Goal: Task Accomplishment & Management: Manage account settings

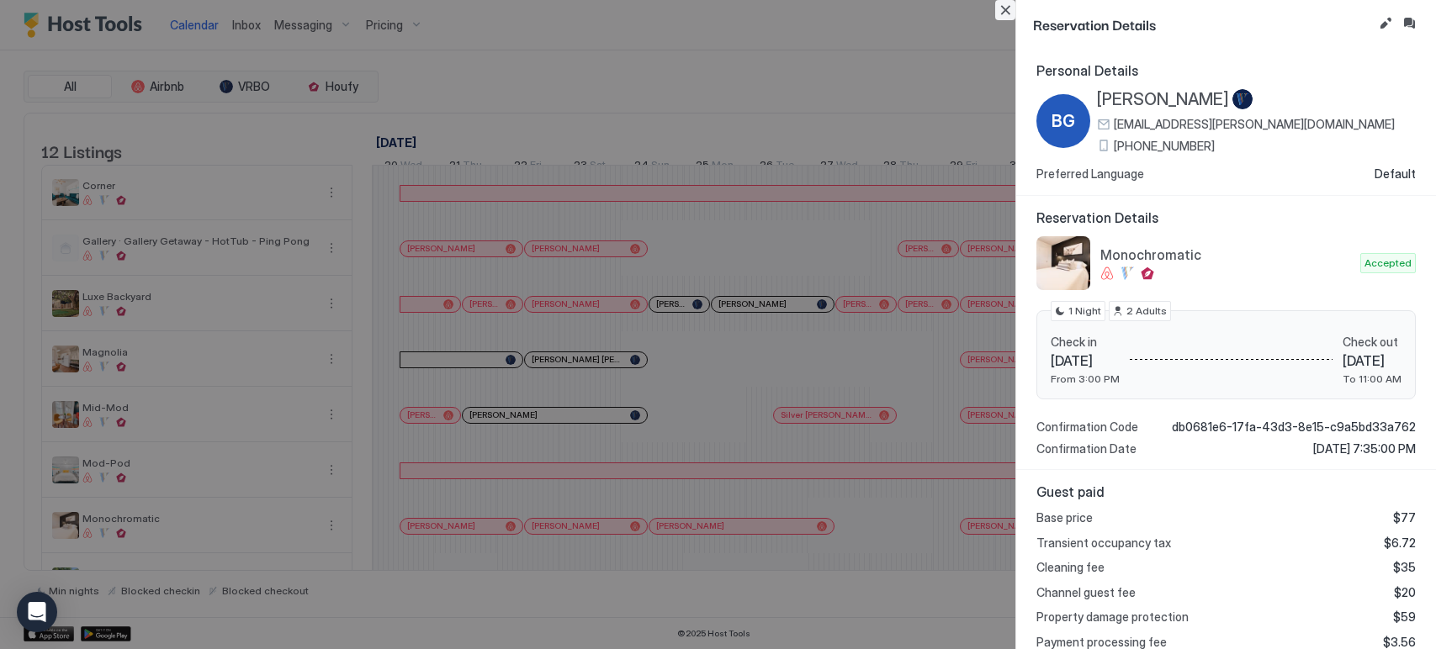
click at [1008, 11] on button "Close" at bounding box center [1005, 10] width 20 height 20
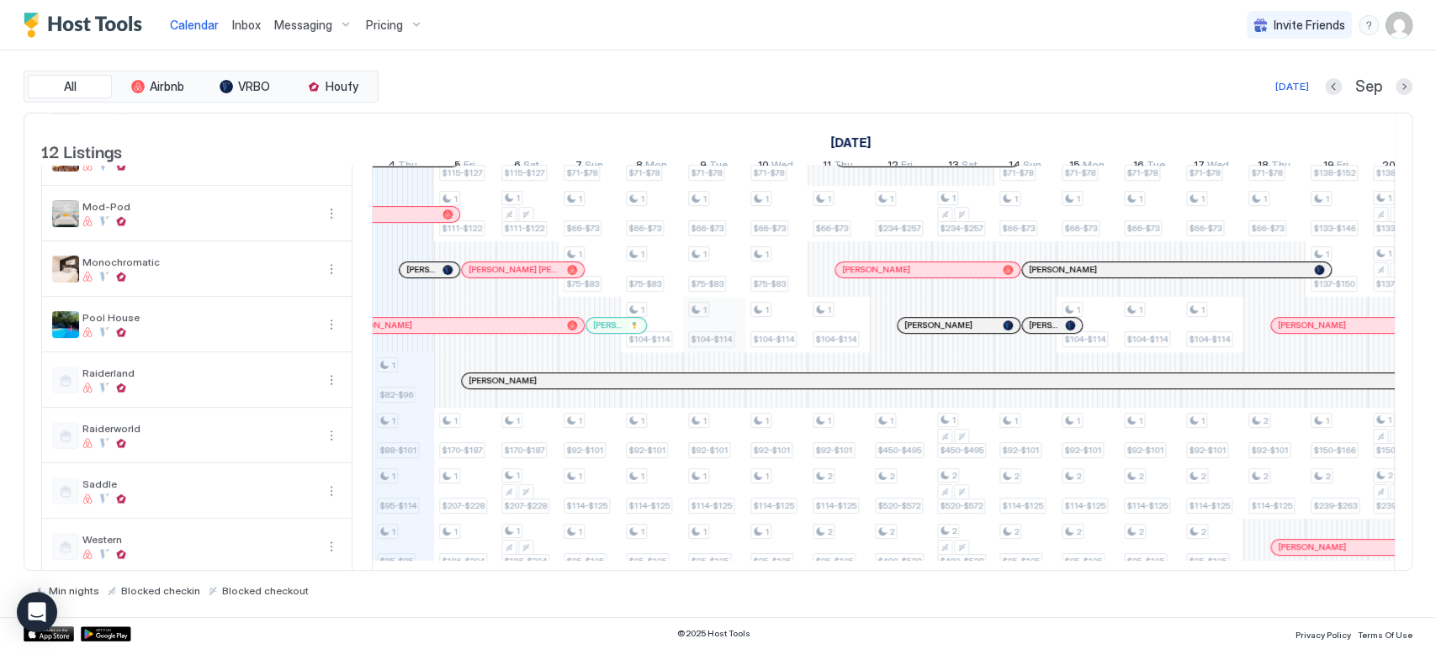
scroll to position [303, 0]
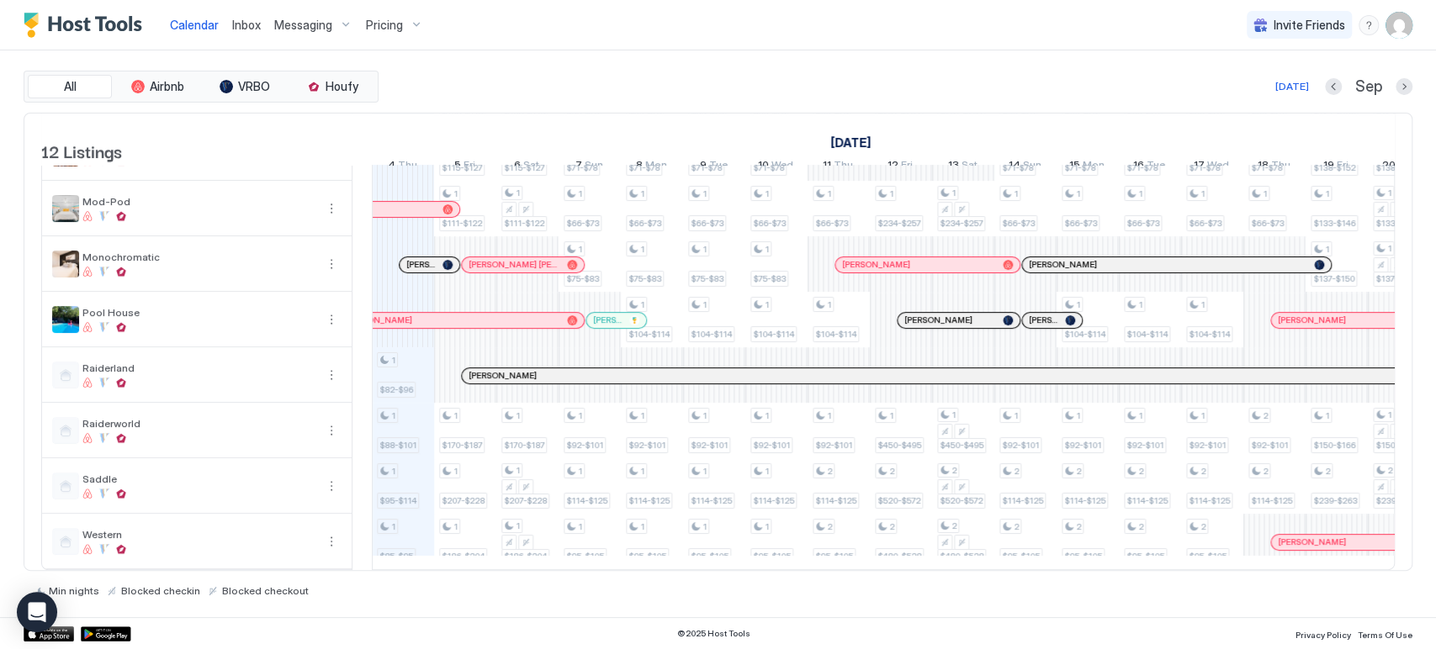
click at [396, 27] on span "Pricing" at bounding box center [384, 25] width 37 height 15
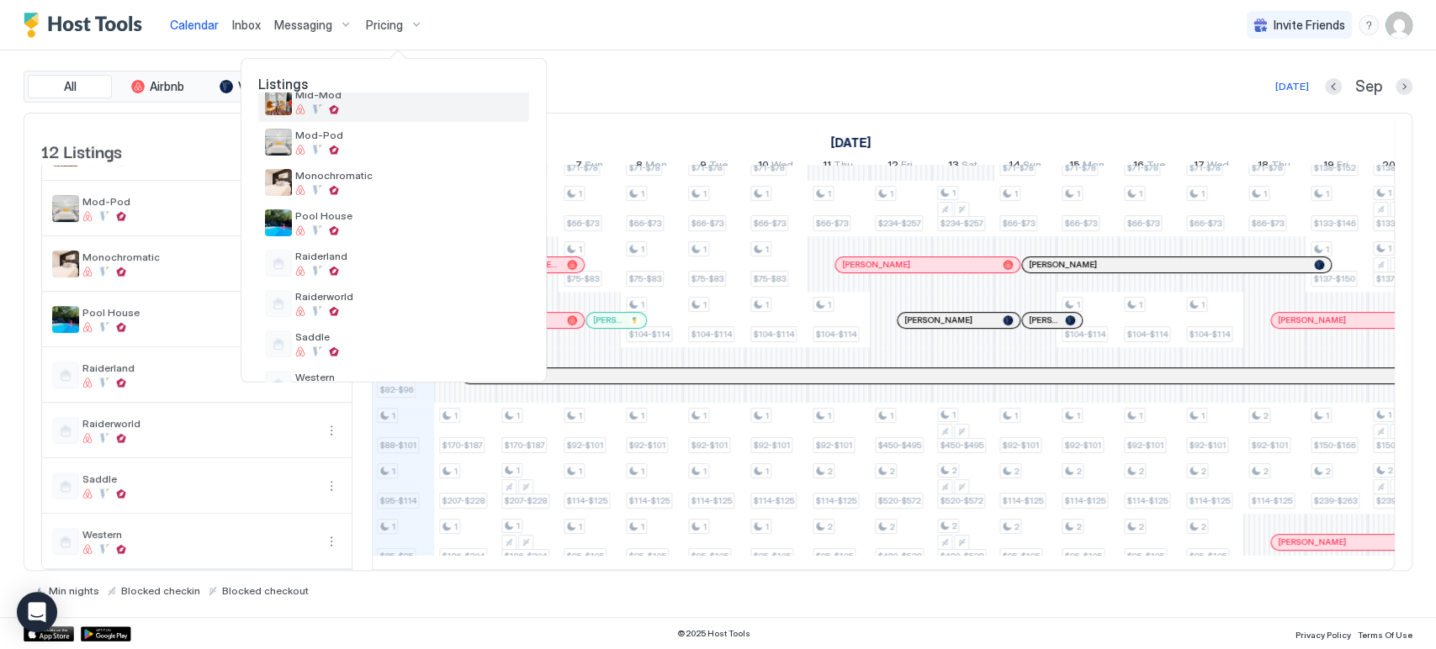
scroll to position [234, 0]
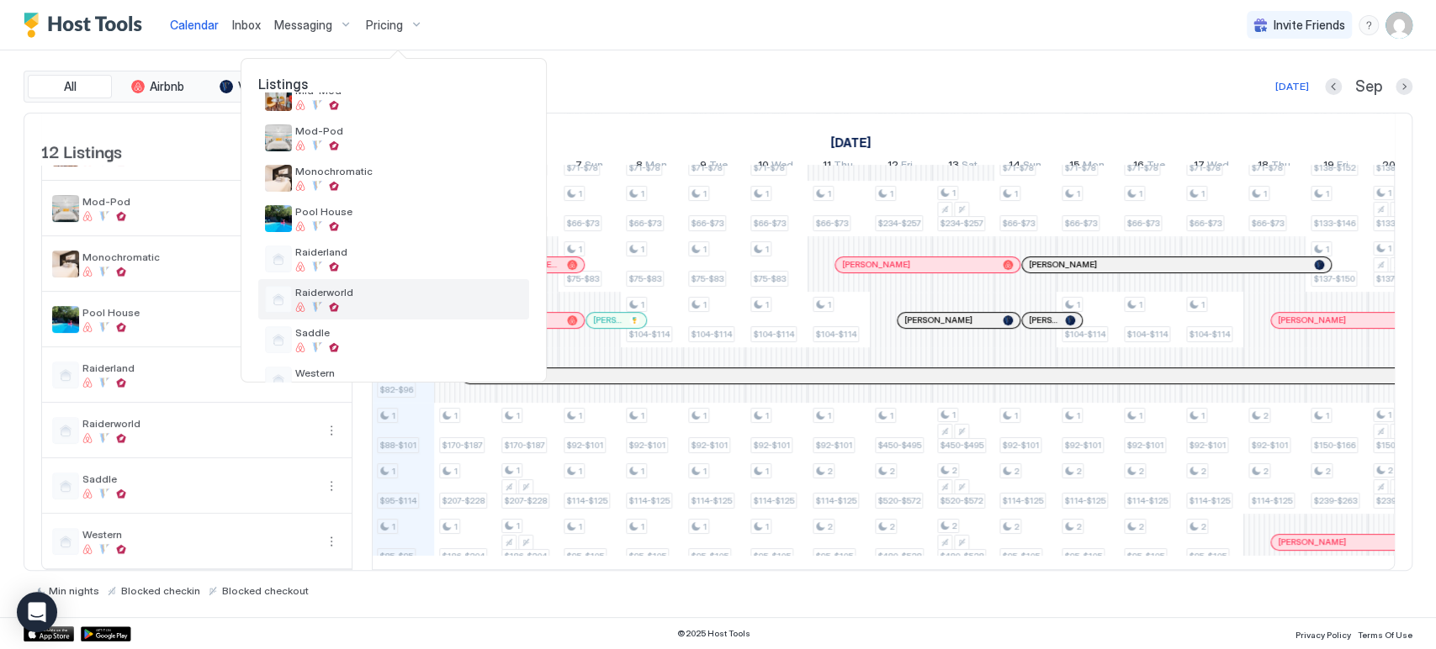
click at [386, 294] on span "Raiderworld" at bounding box center [408, 292] width 227 height 13
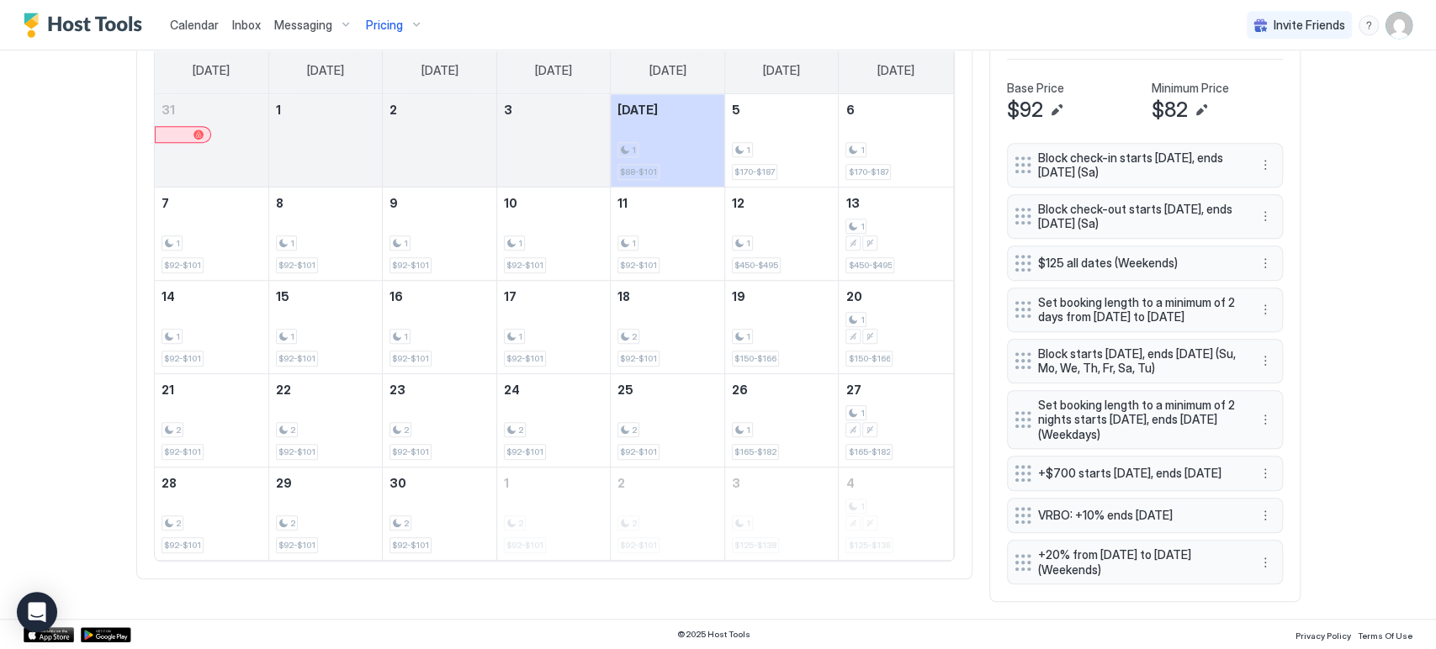
scroll to position [585, 0]
click at [1261, 160] on button "More options" at bounding box center [1265, 165] width 20 height 20
click at [1265, 184] on div "Edit" at bounding box center [1279, 178] width 63 height 27
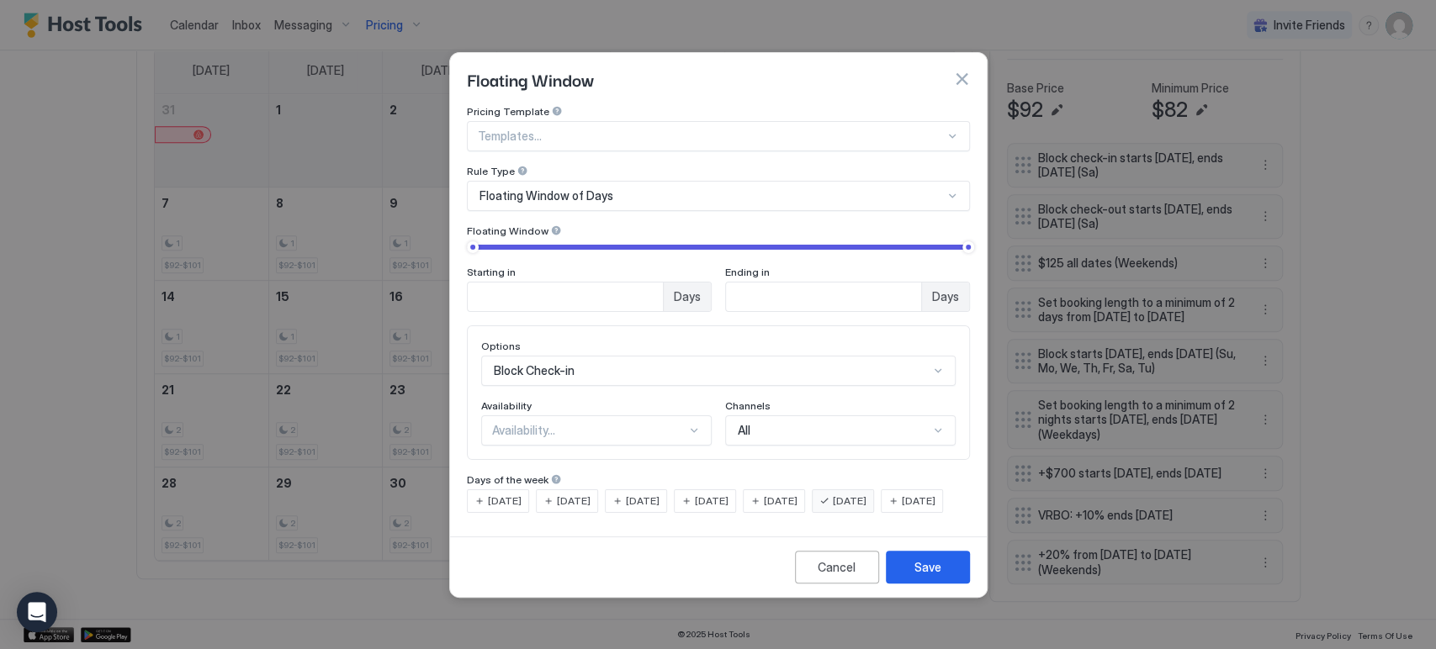
click at [646, 287] on input "*" at bounding box center [565, 297] width 195 height 29
type input "*"
click at [646, 287] on input "*" at bounding box center [565, 297] width 195 height 29
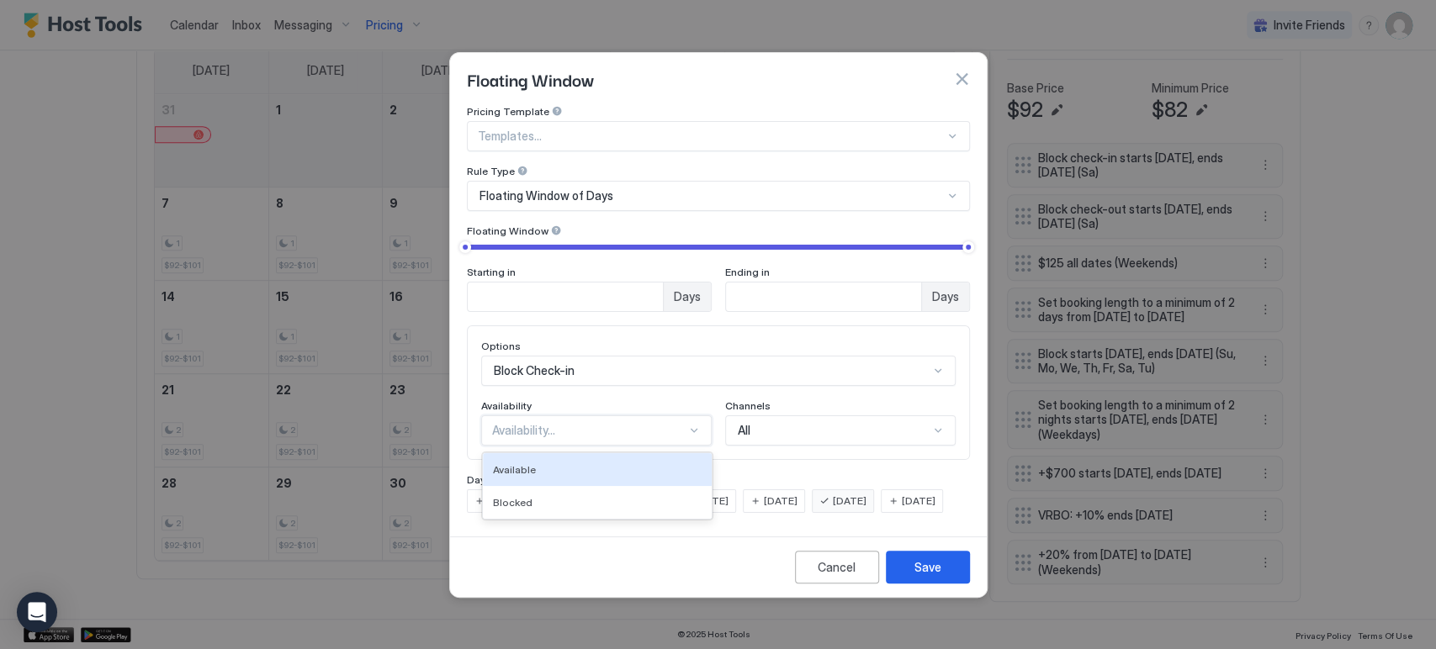
click at [612, 423] on div "Availability..." at bounding box center [589, 430] width 194 height 15
click at [614, 496] on div "Blocked" at bounding box center [597, 502] width 209 height 13
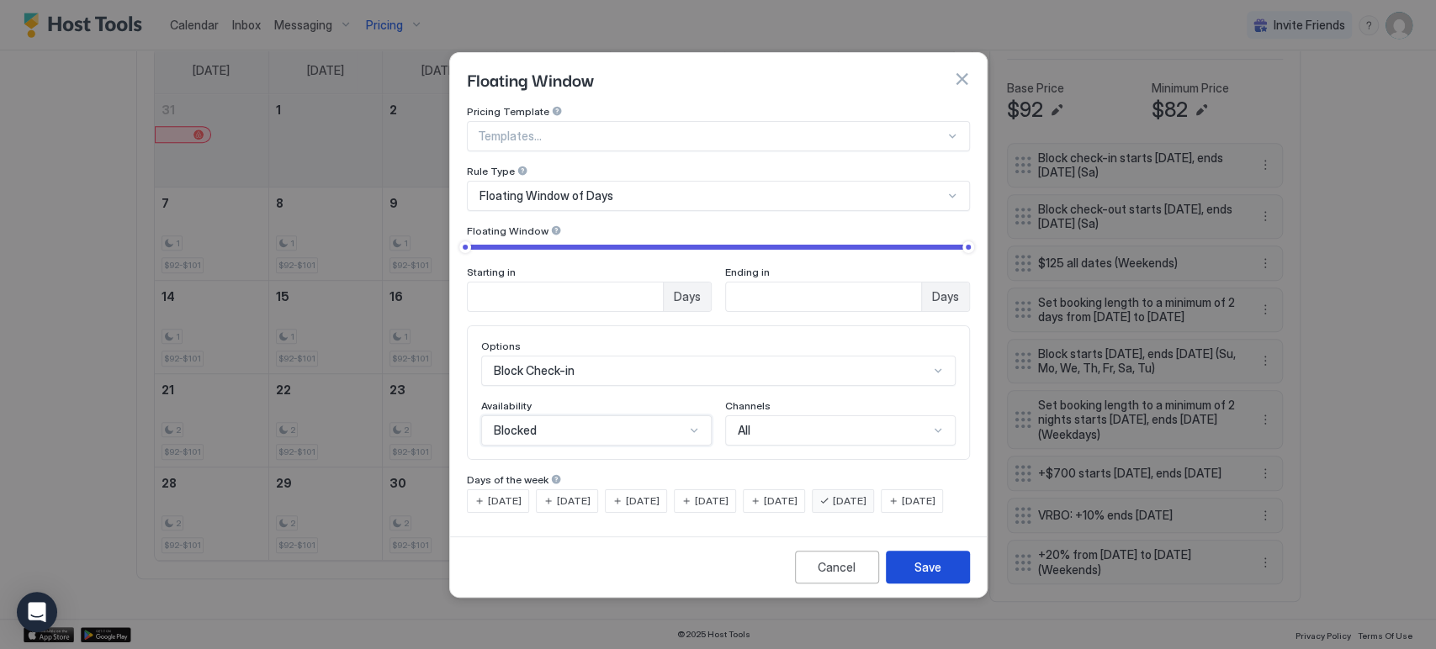
click at [922, 576] on div "Save" at bounding box center [927, 567] width 27 height 18
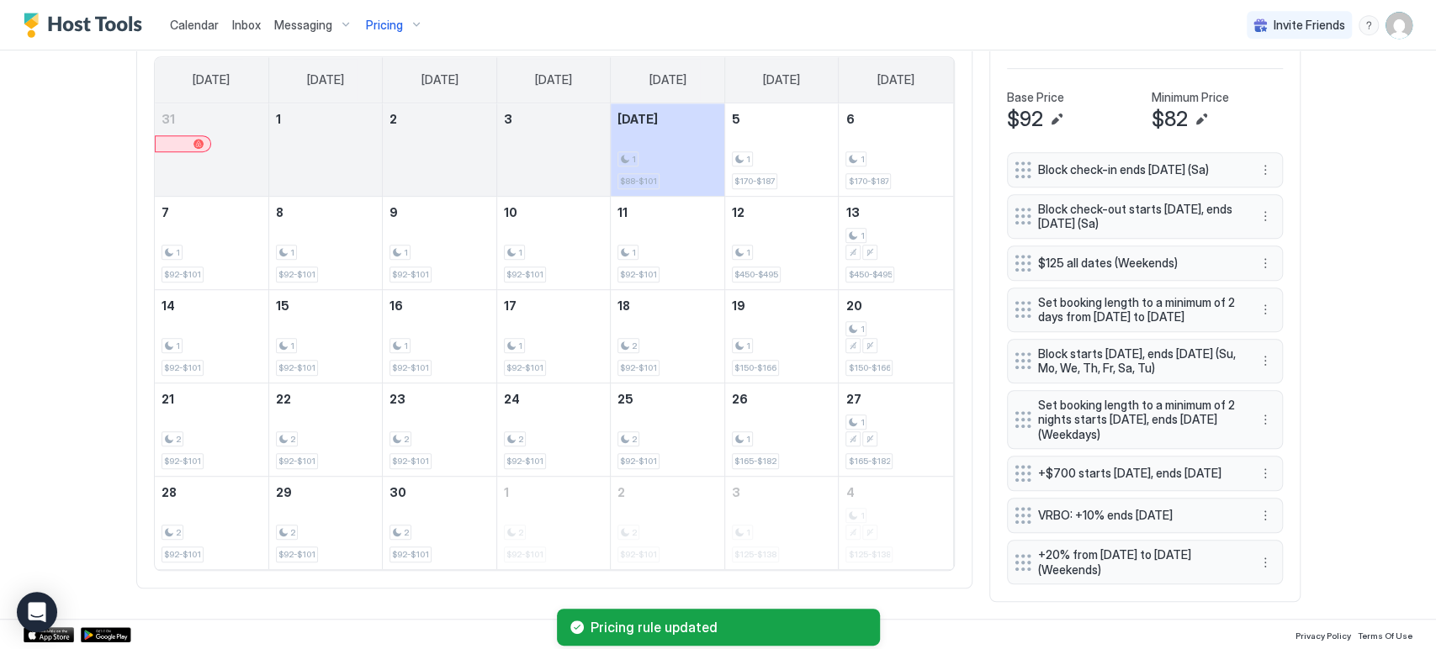
click at [1264, 206] on button "More options" at bounding box center [1265, 216] width 20 height 20
click at [1261, 207] on div "Edit" at bounding box center [1279, 220] width 63 height 27
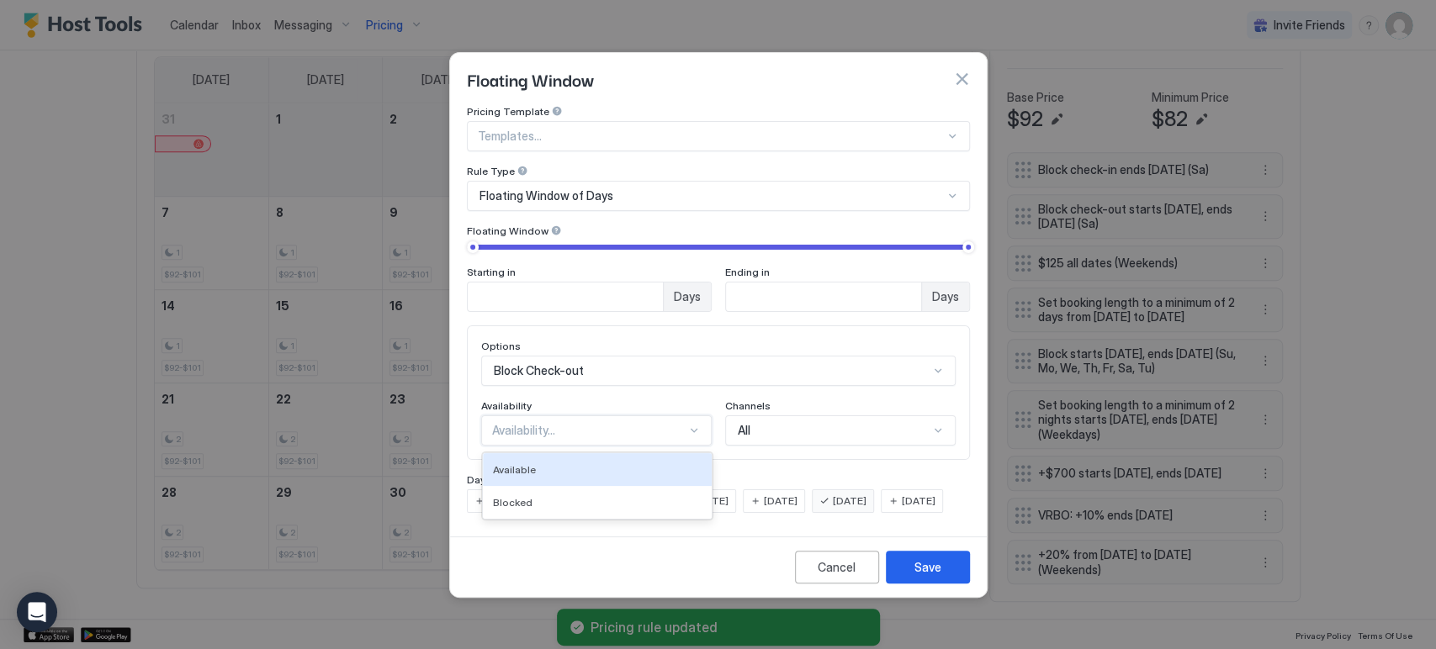
click at [659, 423] on div "Availability..." at bounding box center [589, 430] width 194 height 15
click at [643, 486] on div "Blocked" at bounding box center [597, 502] width 229 height 33
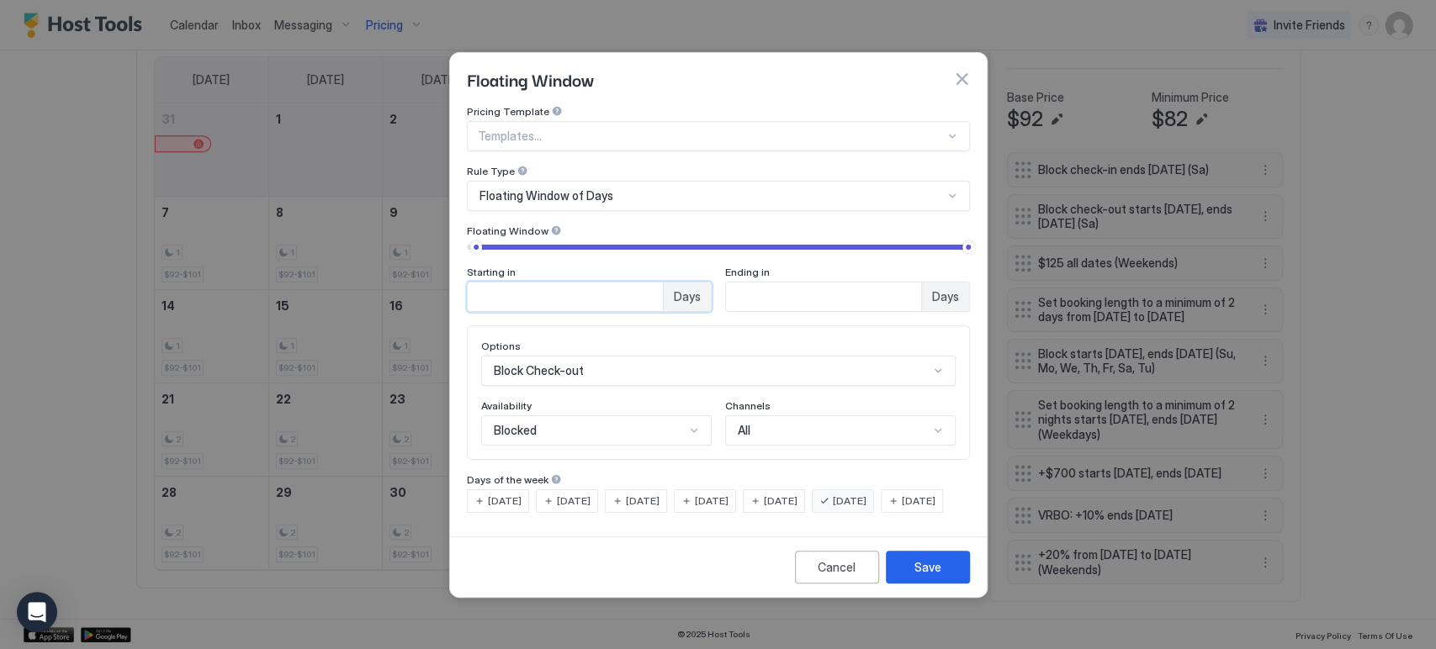
click at [639, 283] on input "*" at bounding box center [565, 297] width 195 height 29
click at [642, 285] on input "*" at bounding box center [565, 297] width 195 height 29
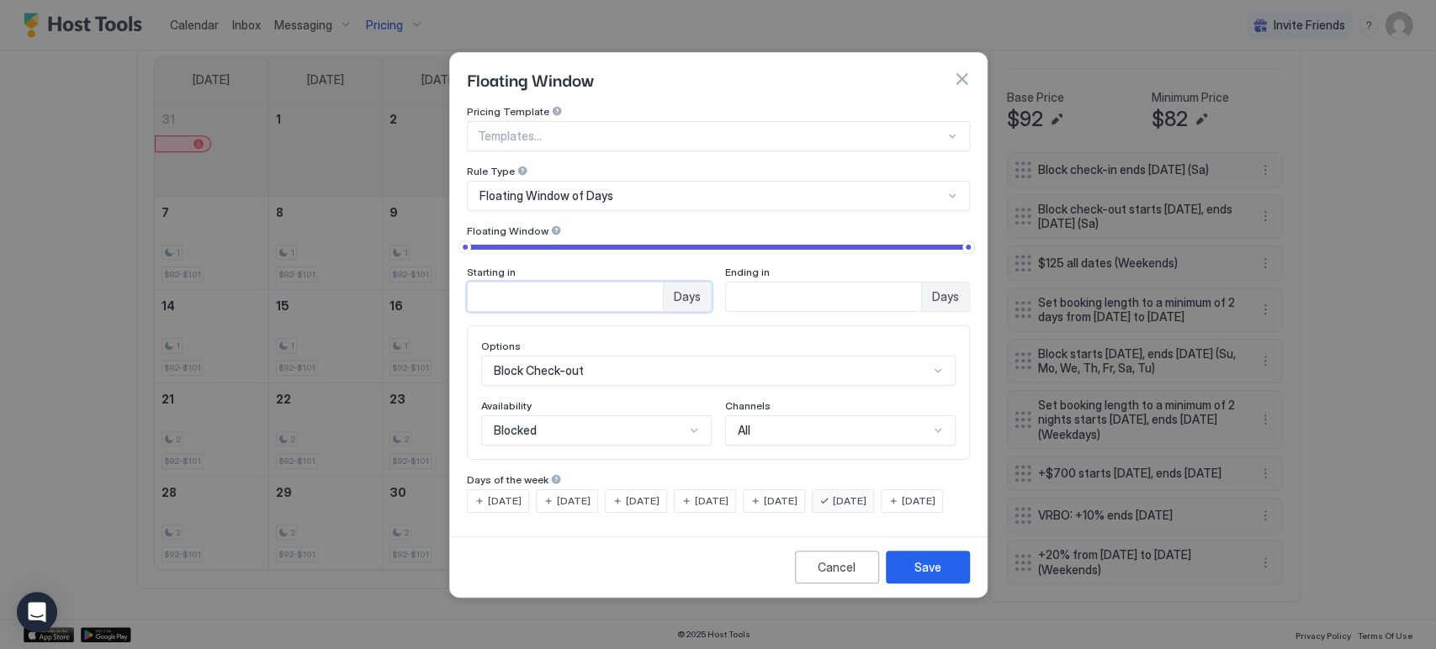
type input "*"
click at [642, 285] on input "*" at bounding box center [565, 297] width 195 height 29
click at [676, 340] on div "Options" at bounding box center [718, 348] width 474 height 16
click at [917, 576] on div "Save" at bounding box center [927, 567] width 27 height 18
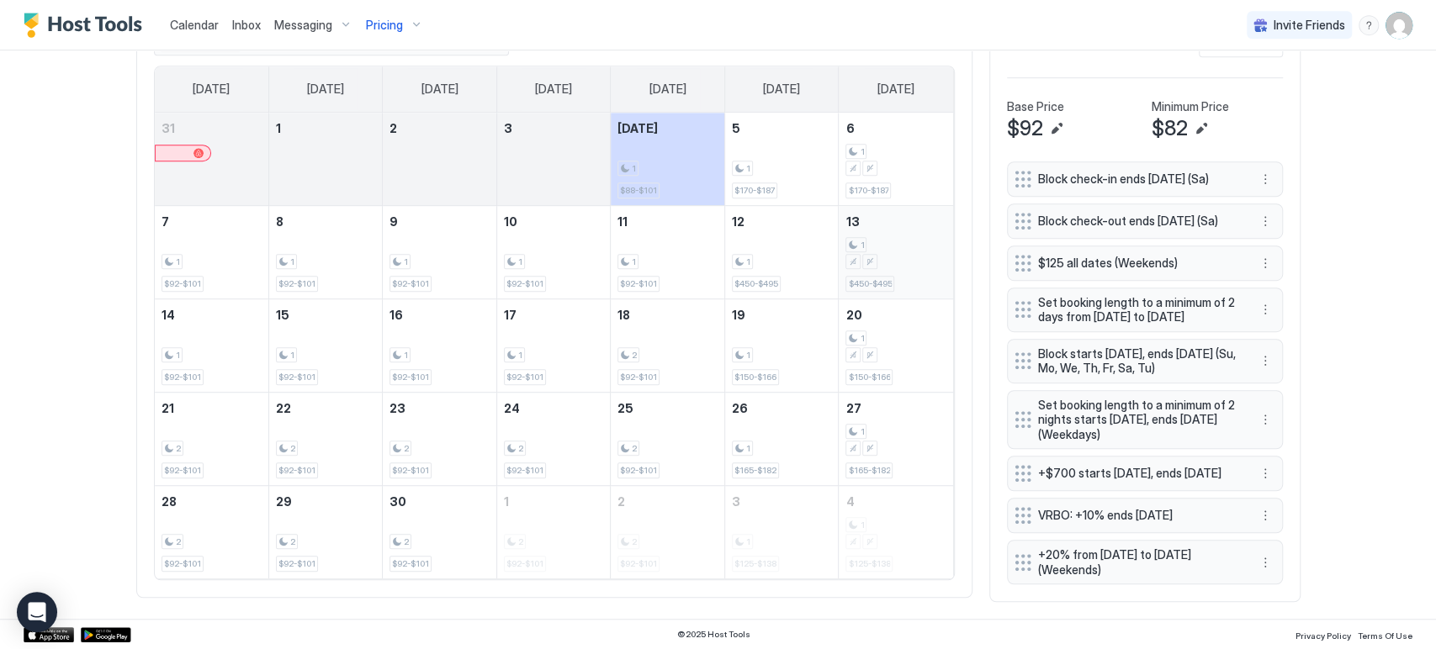
scroll to position [0, 0]
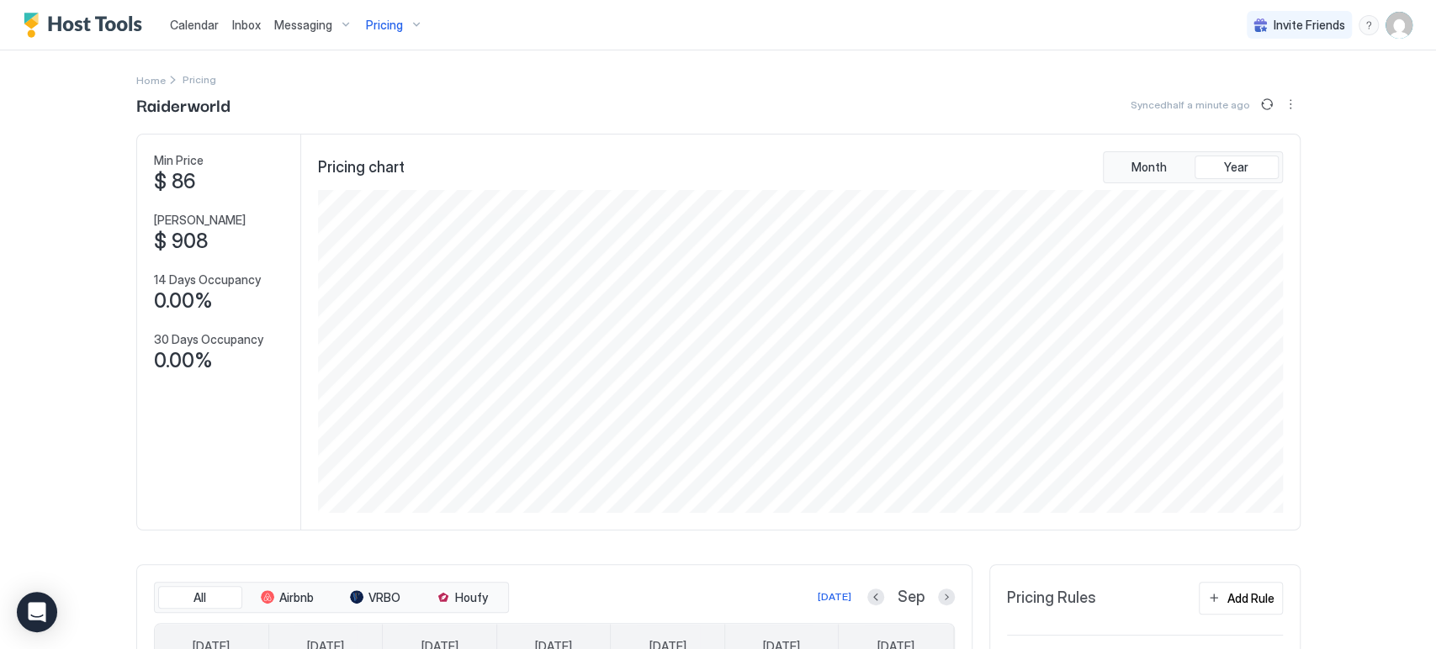
click at [196, 22] on span "Calendar" at bounding box center [194, 25] width 49 height 14
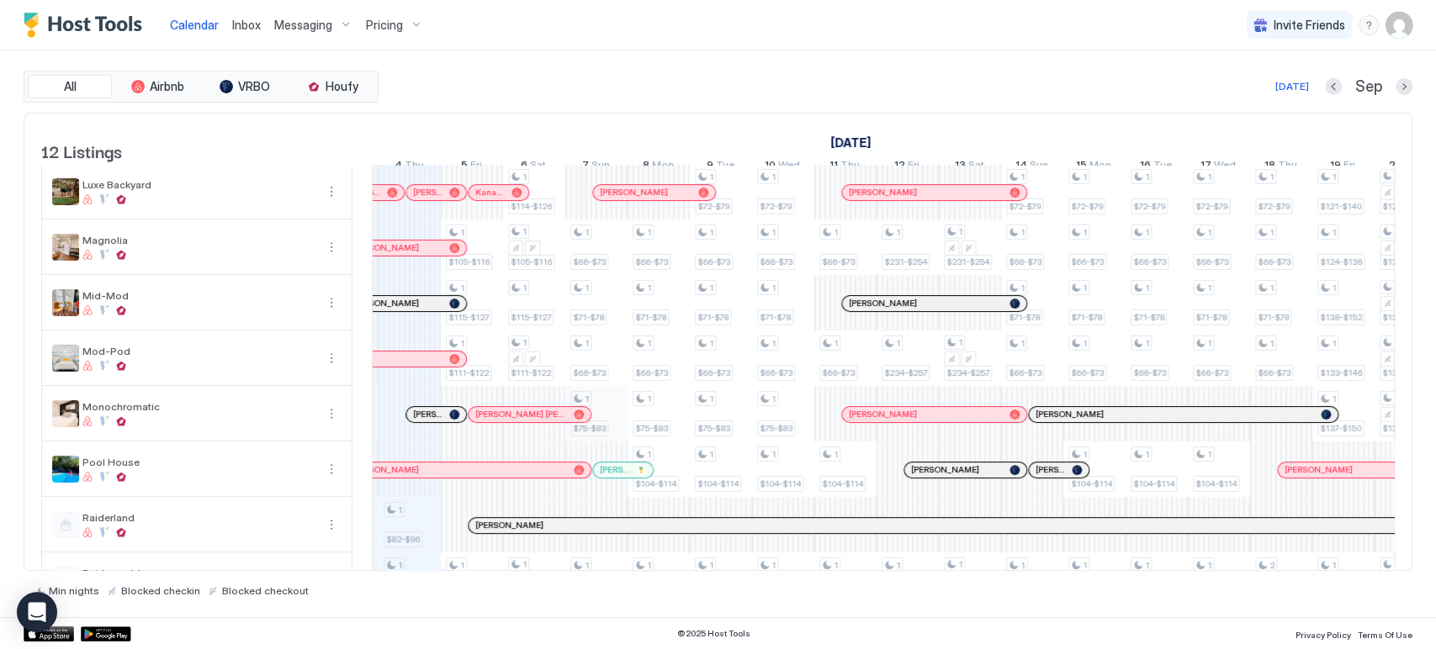
scroll to position [112, 0]
click at [384, 15] on div "Pricing" at bounding box center [394, 25] width 71 height 29
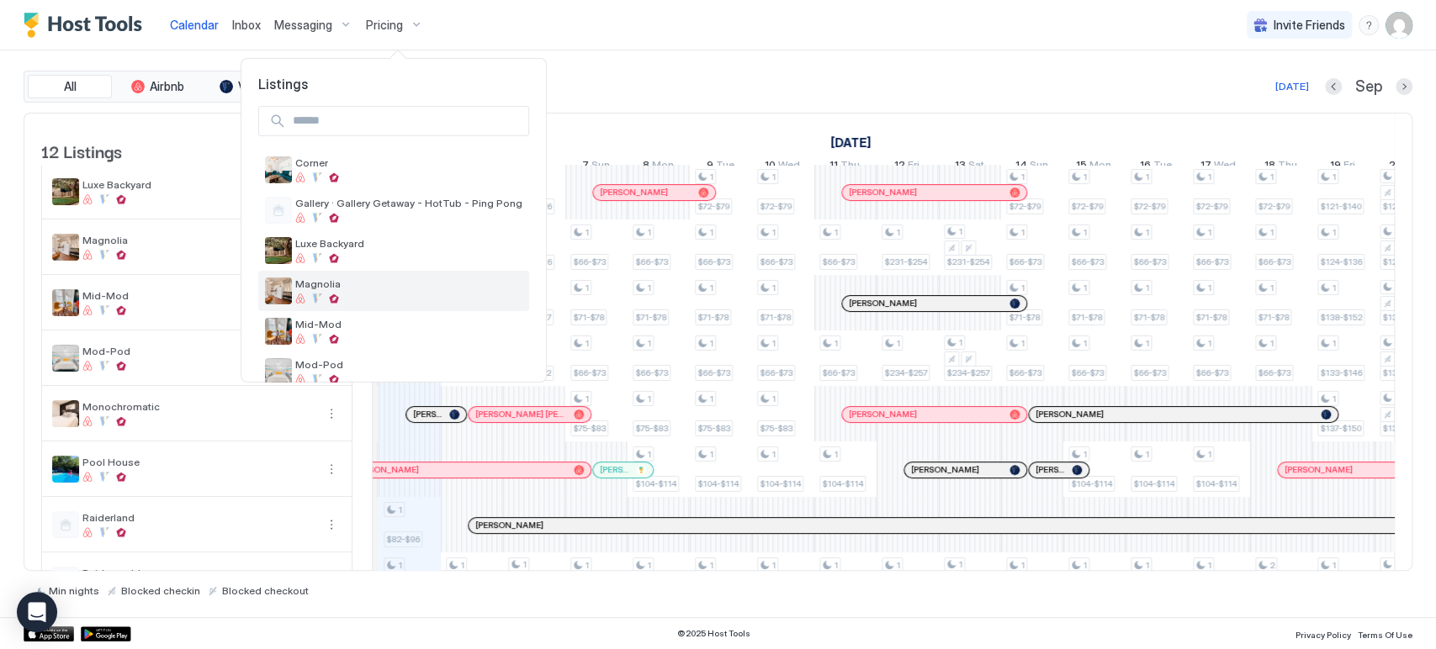
click at [385, 281] on span "Magnolia" at bounding box center [408, 284] width 227 height 13
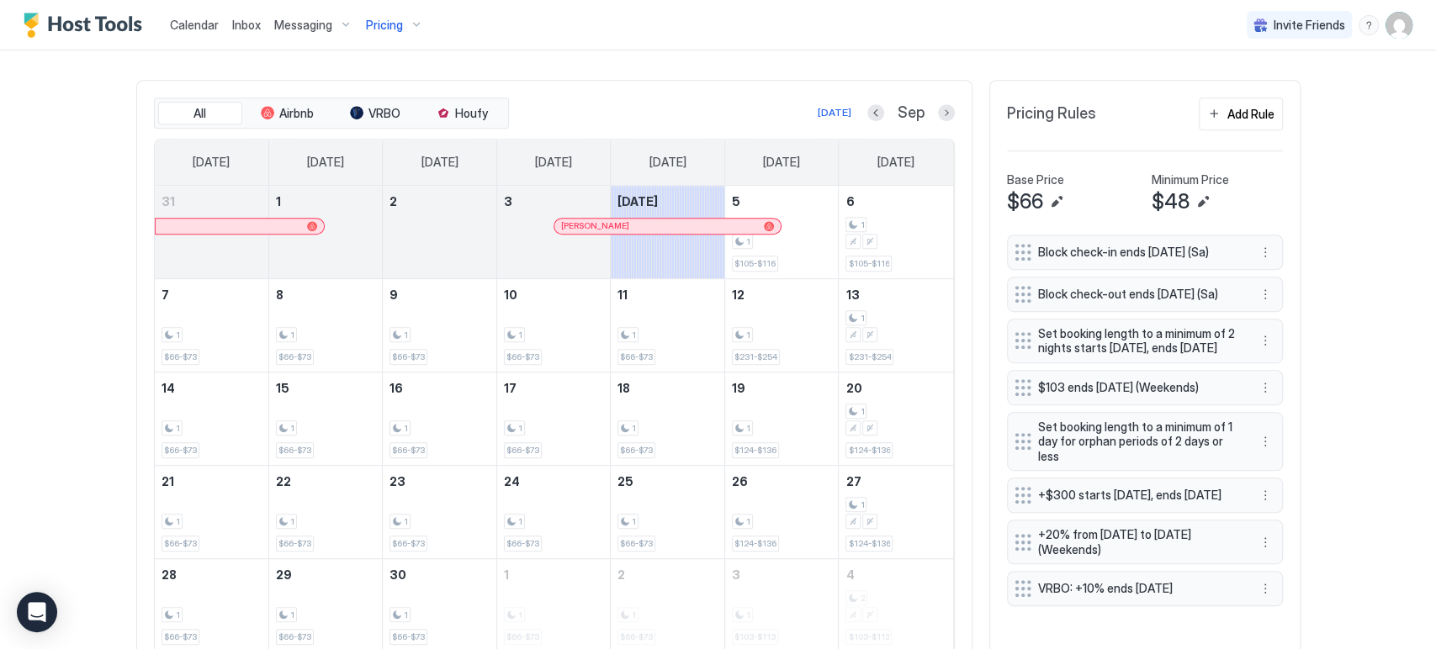
scroll to position [485, 0]
click at [1264, 245] on button "More options" at bounding box center [1265, 251] width 20 height 20
click at [1264, 280] on div "Edit" at bounding box center [1279, 273] width 63 height 27
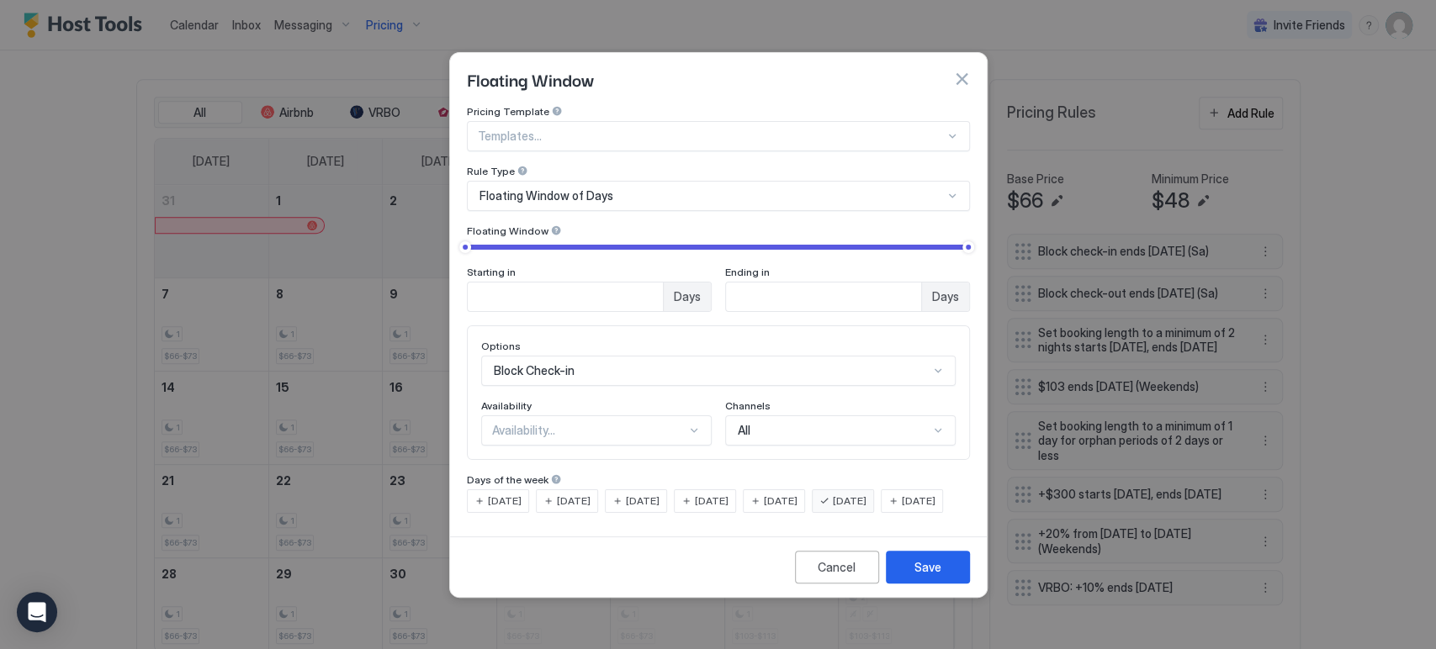
click at [648, 283] on input "*" at bounding box center [565, 297] width 195 height 29
type input "*"
click at [648, 283] on input "*" at bounding box center [565, 297] width 195 height 29
click at [591, 423] on div "Availability..." at bounding box center [596, 430] width 230 height 30
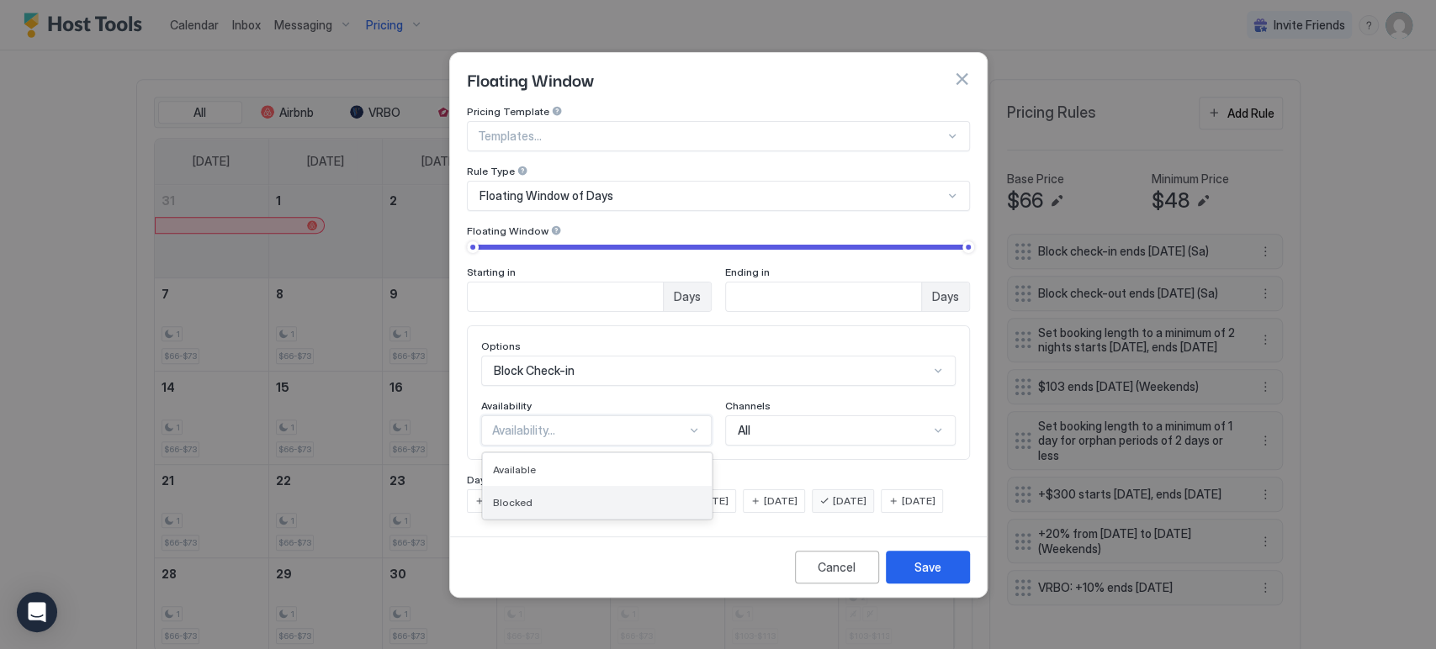
click at [589, 496] on div "Blocked" at bounding box center [597, 502] width 209 height 13
click at [938, 576] on div "Save" at bounding box center [927, 567] width 27 height 18
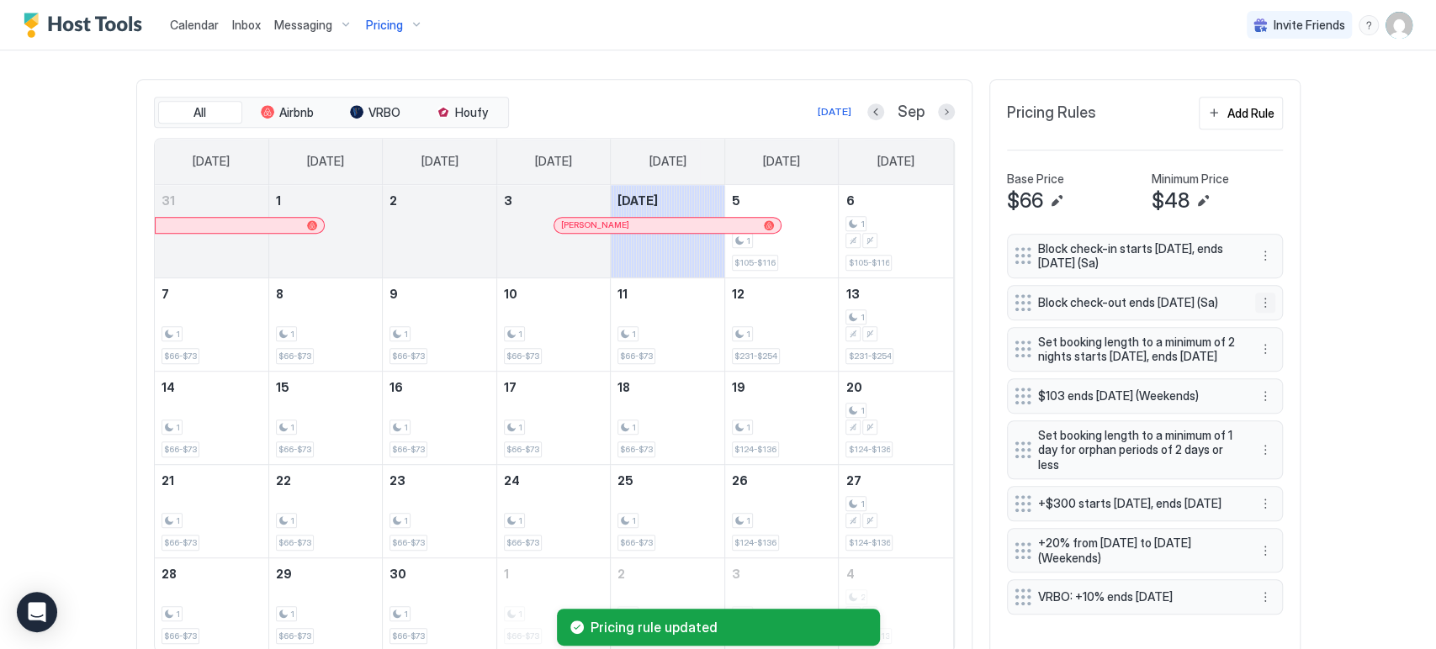
click at [1257, 307] on button "More options" at bounding box center [1265, 303] width 20 height 20
click at [1260, 322] on div "Edit" at bounding box center [1273, 324] width 37 height 13
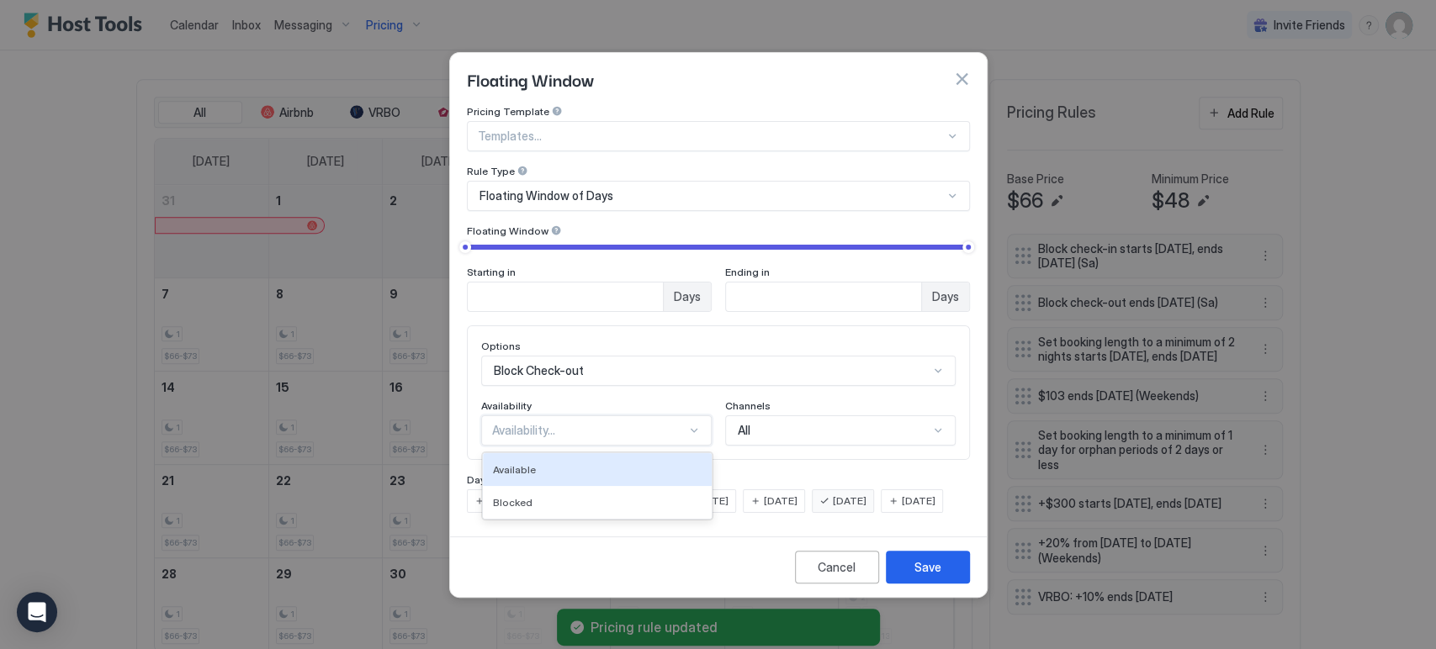
click at [662, 429] on div "Availability..." at bounding box center [596, 430] width 230 height 30
click at [648, 496] on div "Blocked" at bounding box center [597, 502] width 209 height 13
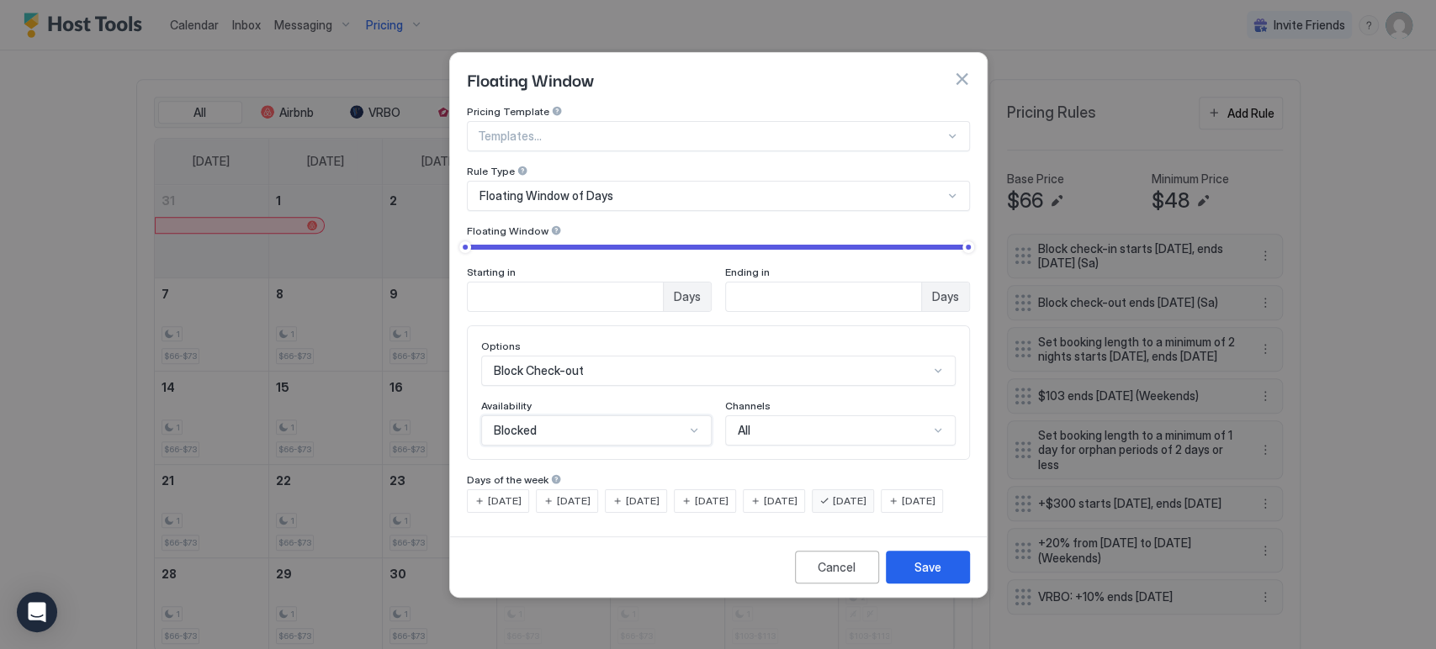
click at [646, 283] on input "*" at bounding box center [565, 297] width 195 height 29
type input "*"
click at [646, 283] on input "*" at bounding box center [565, 297] width 195 height 29
click at [920, 576] on div "Save" at bounding box center [927, 567] width 27 height 18
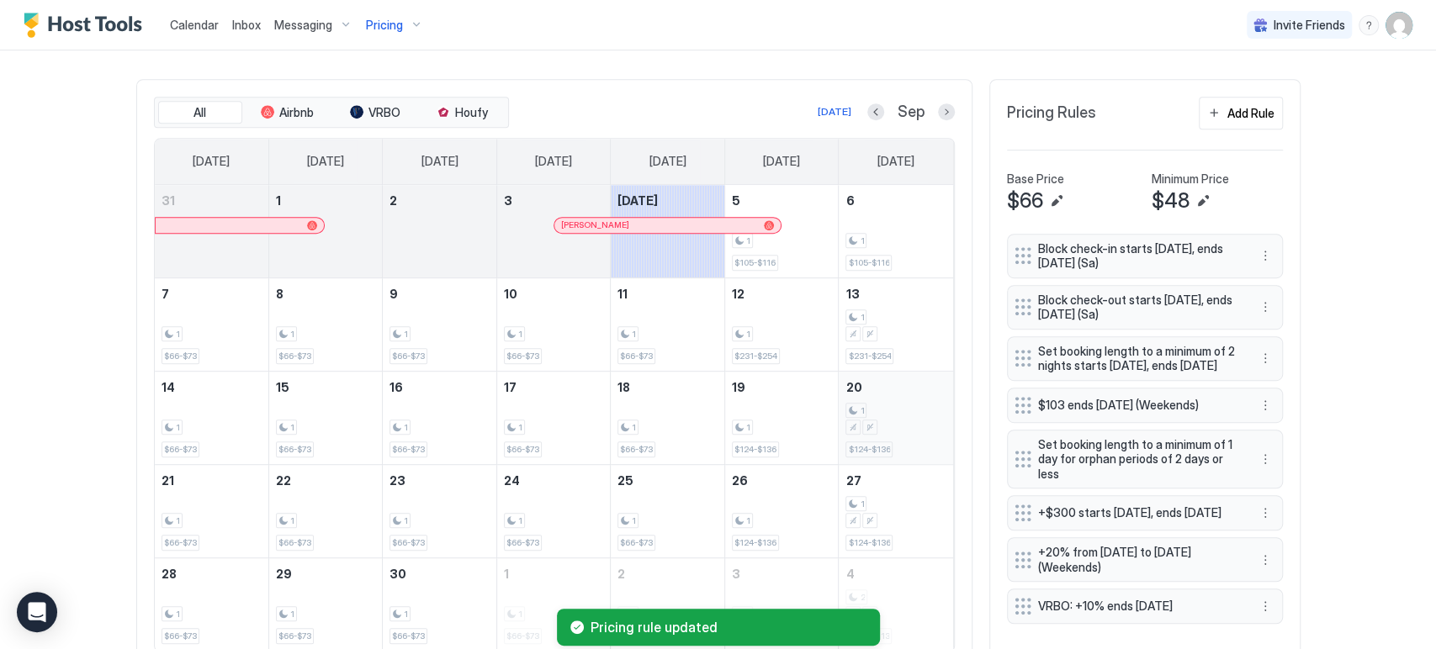
scroll to position [0, 0]
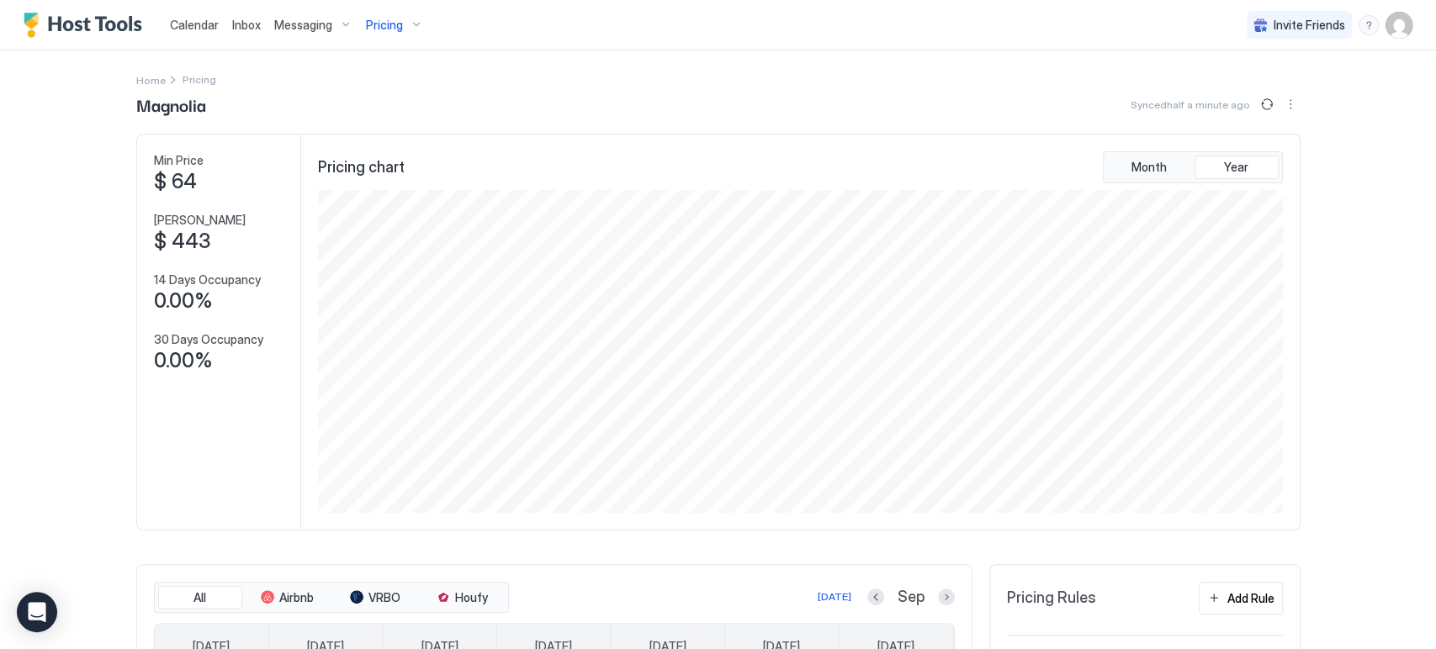
click at [408, 24] on div "Pricing" at bounding box center [394, 25] width 71 height 29
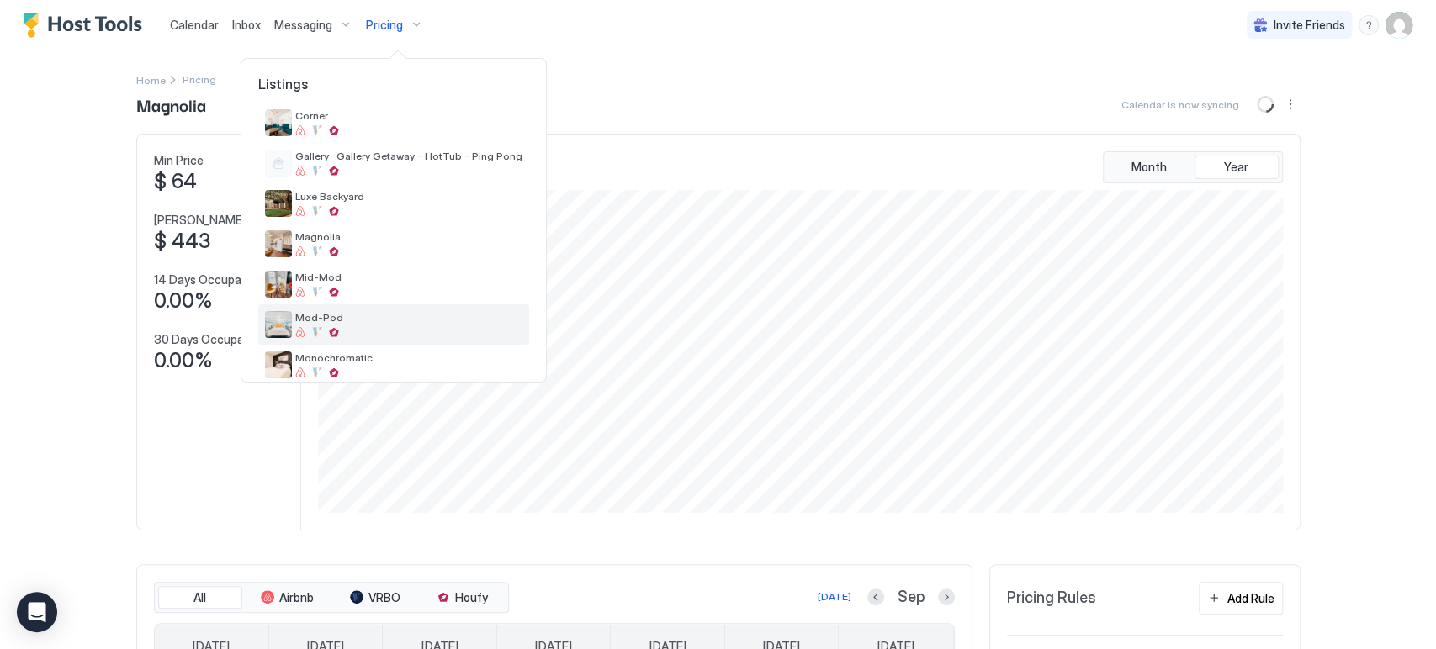
scroll to position [47, 0]
click at [444, 352] on span "Monochromatic" at bounding box center [408, 358] width 227 height 13
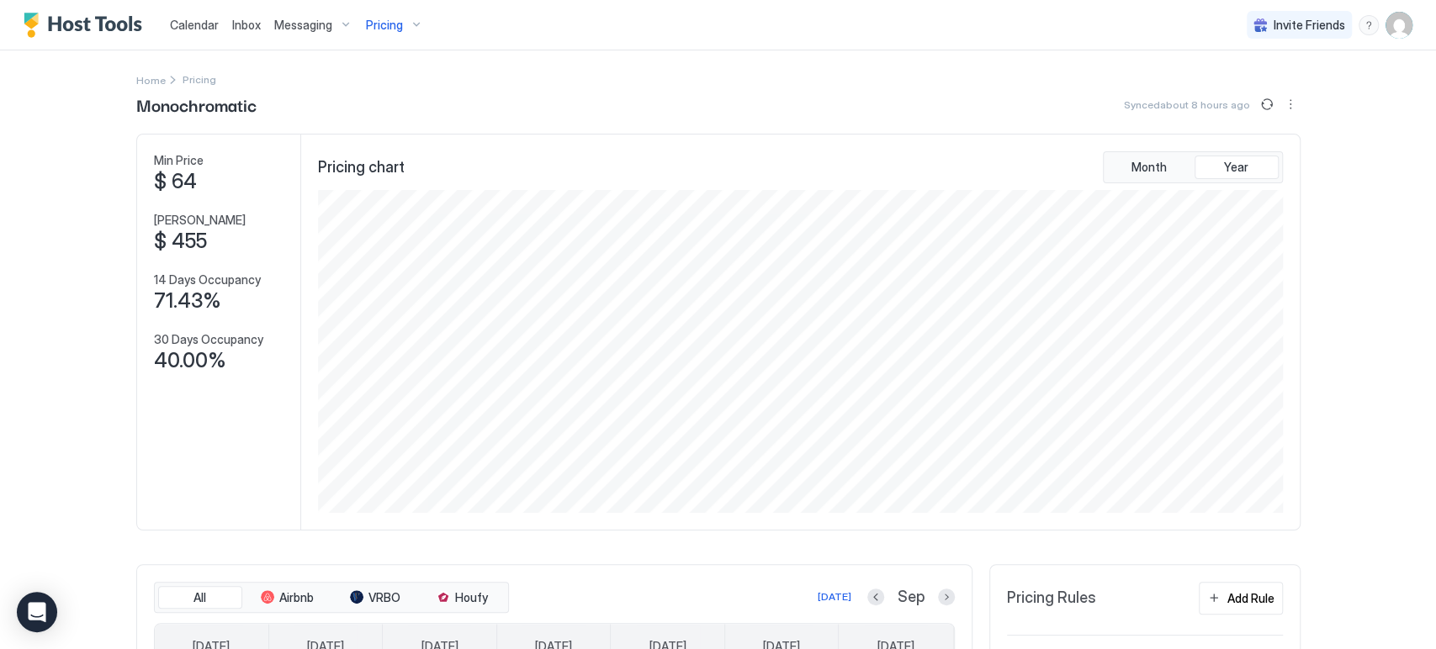
click at [195, 25] on span "Calendar" at bounding box center [194, 25] width 49 height 14
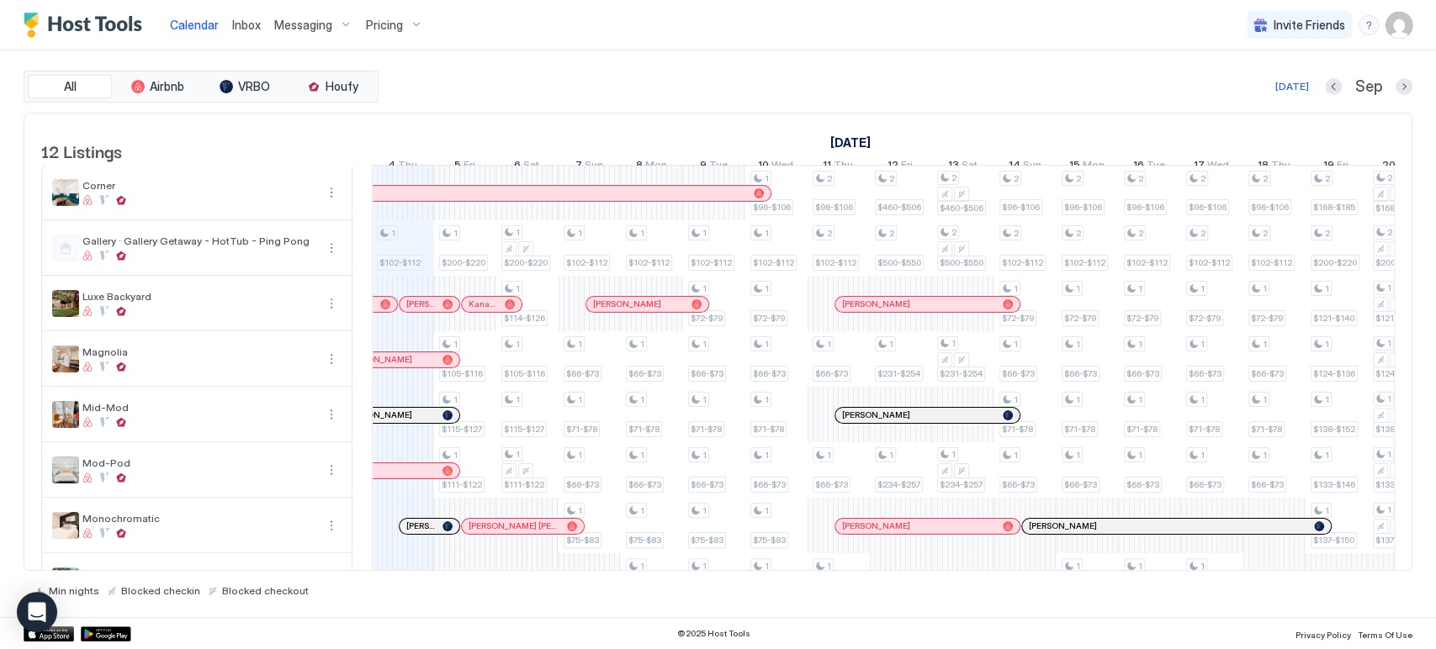
click at [368, 26] on span "Pricing" at bounding box center [384, 25] width 37 height 15
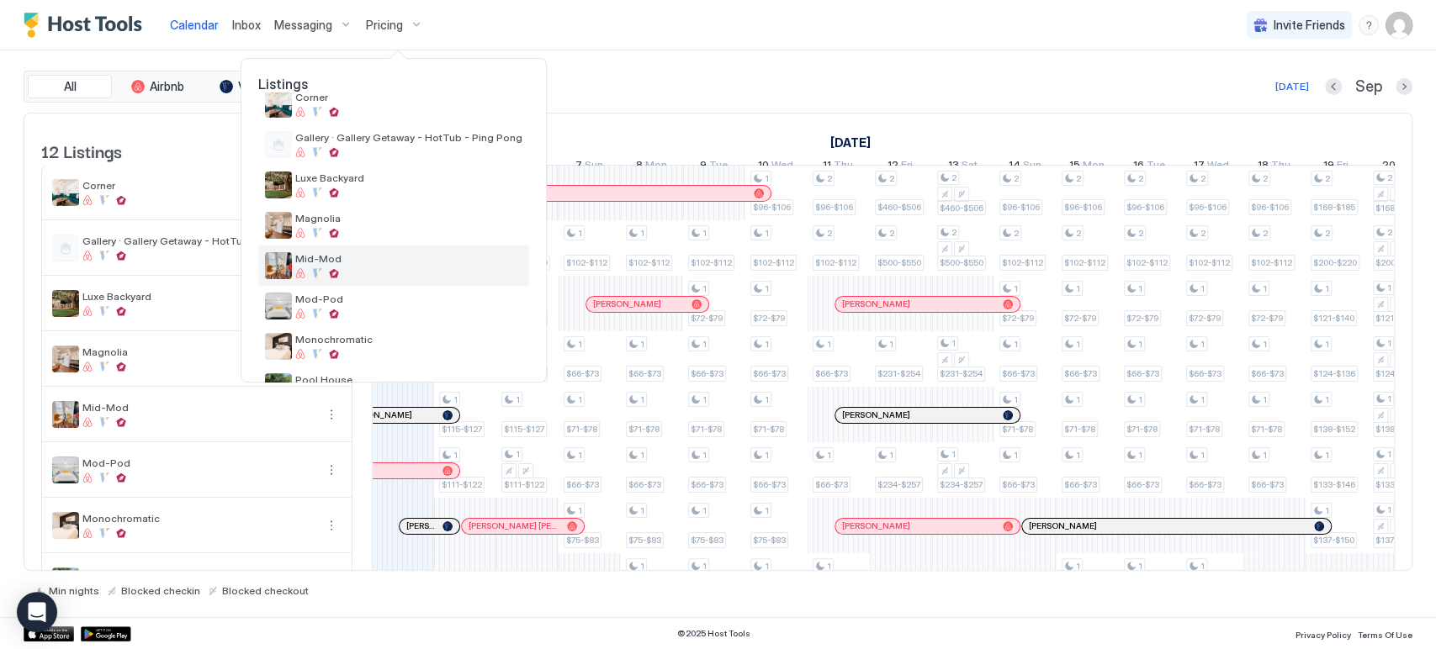
scroll to position [71, 0]
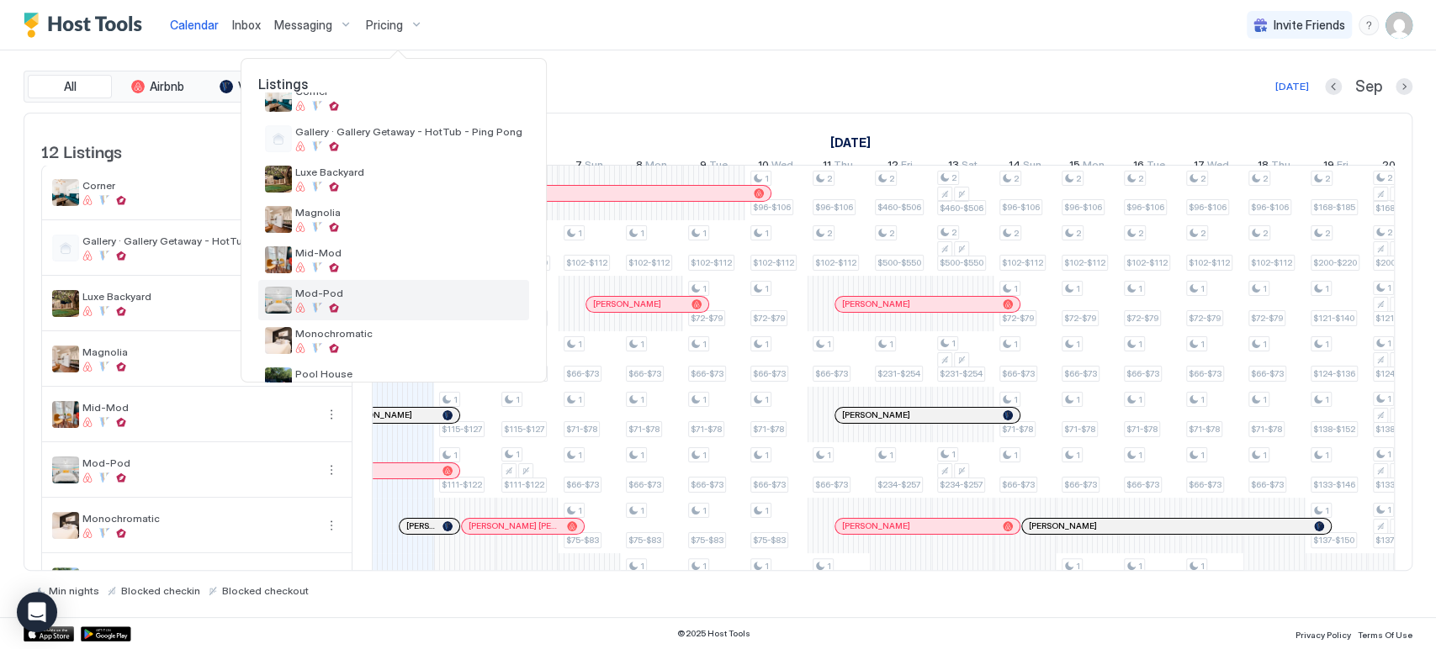
click at [413, 296] on span "Mod-Pod" at bounding box center [408, 293] width 227 height 13
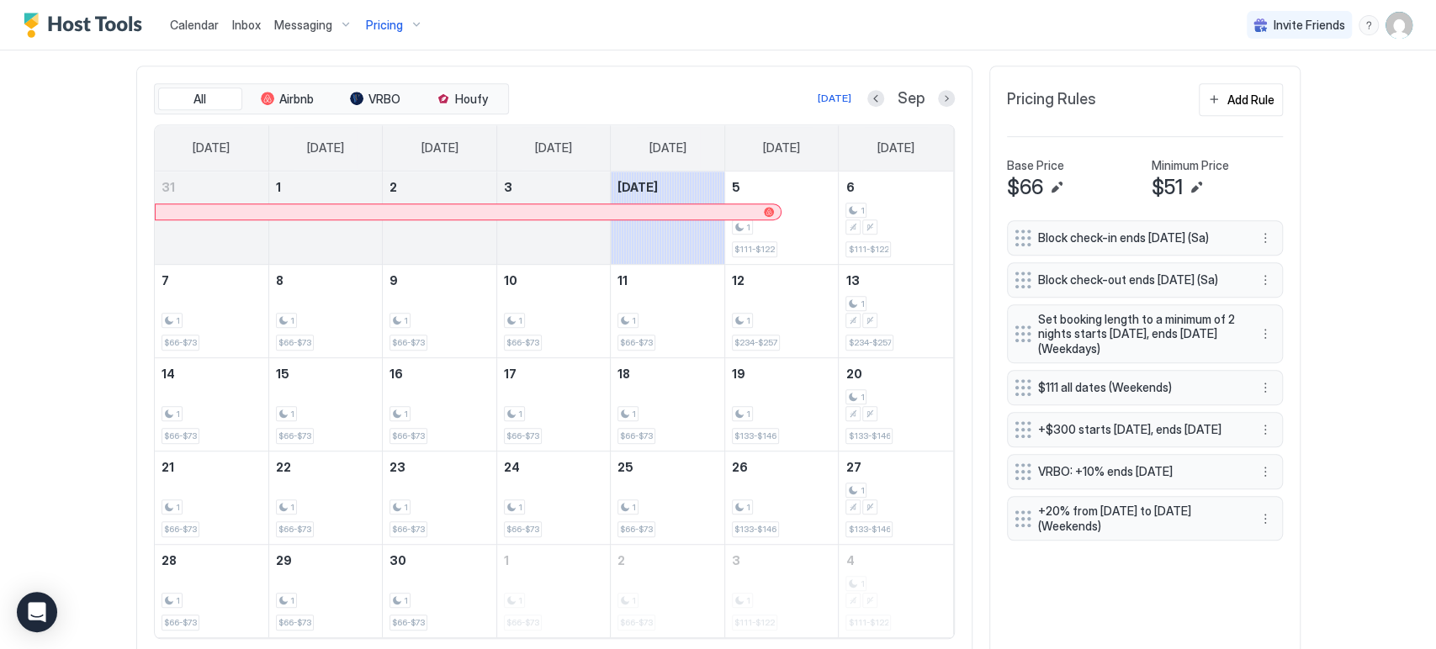
scroll to position [500, 0]
click at [1257, 242] on button "More options" at bounding box center [1265, 237] width 20 height 20
click at [1267, 261] on div "Edit" at bounding box center [1273, 258] width 37 height 13
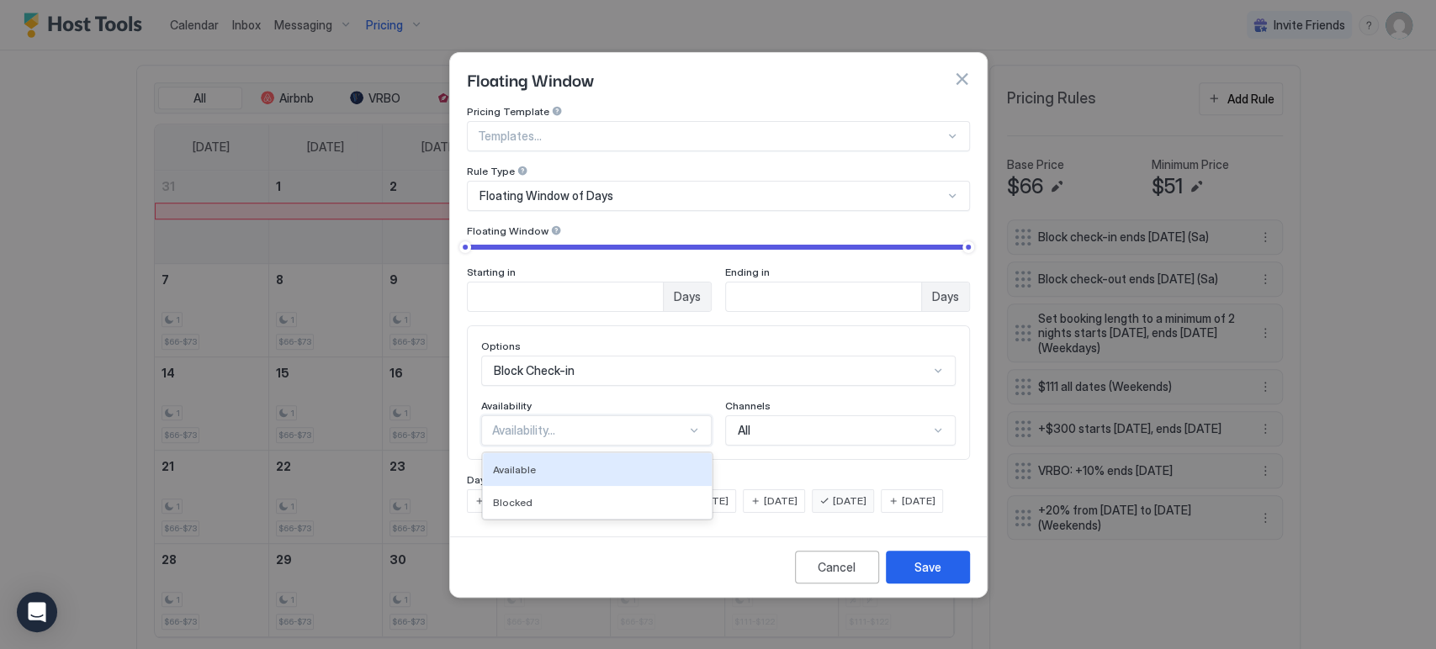
click at [606, 429] on div "Availability..." at bounding box center [596, 430] width 230 height 30
click at [600, 469] on div "Available" at bounding box center [597, 469] width 229 height 33
click at [645, 283] on input "*" at bounding box center [565, 297] width 195 height 29
type input "*"
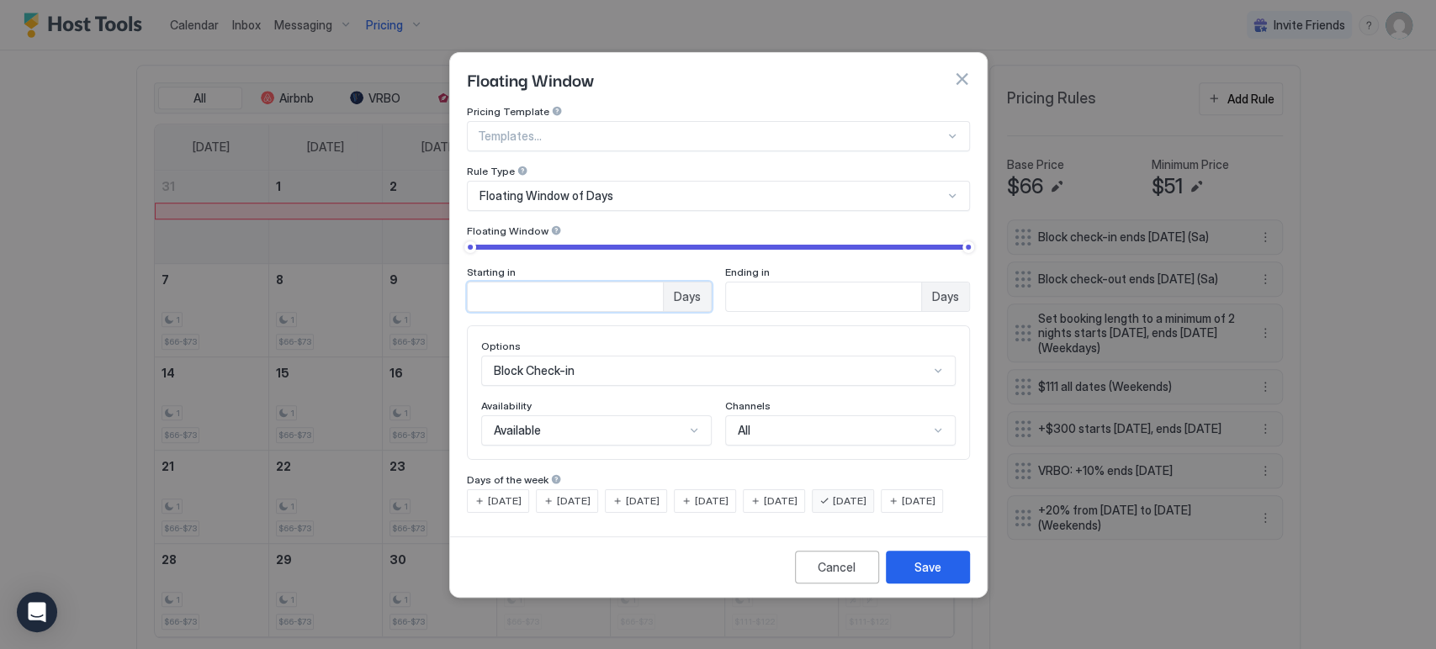
click at [645, 283] on input "*" at bounding box center [565, 297] width 195 height 29
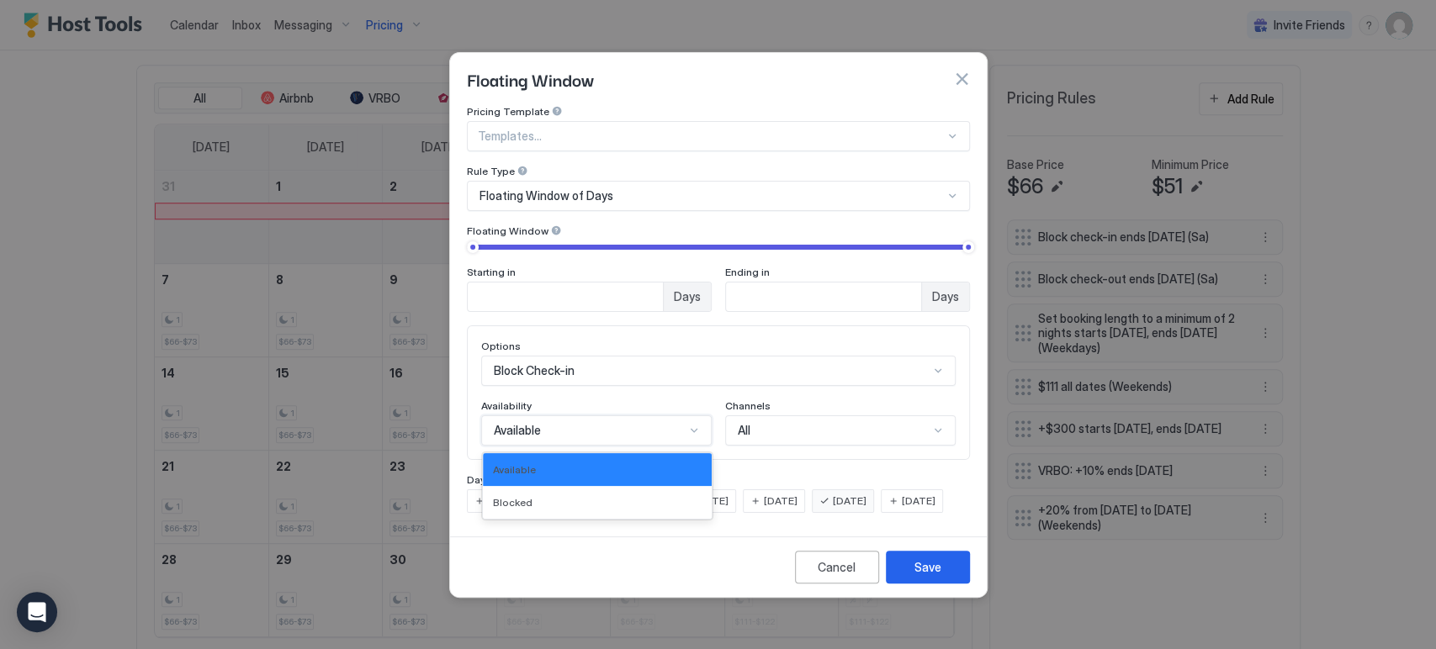
click at [611, 423] on div "Available" at bounding box center [589, 430] width 191 height 15
click at [592, 496] on div "Blocked" at bounding box center [597, 502] width 209 height 13
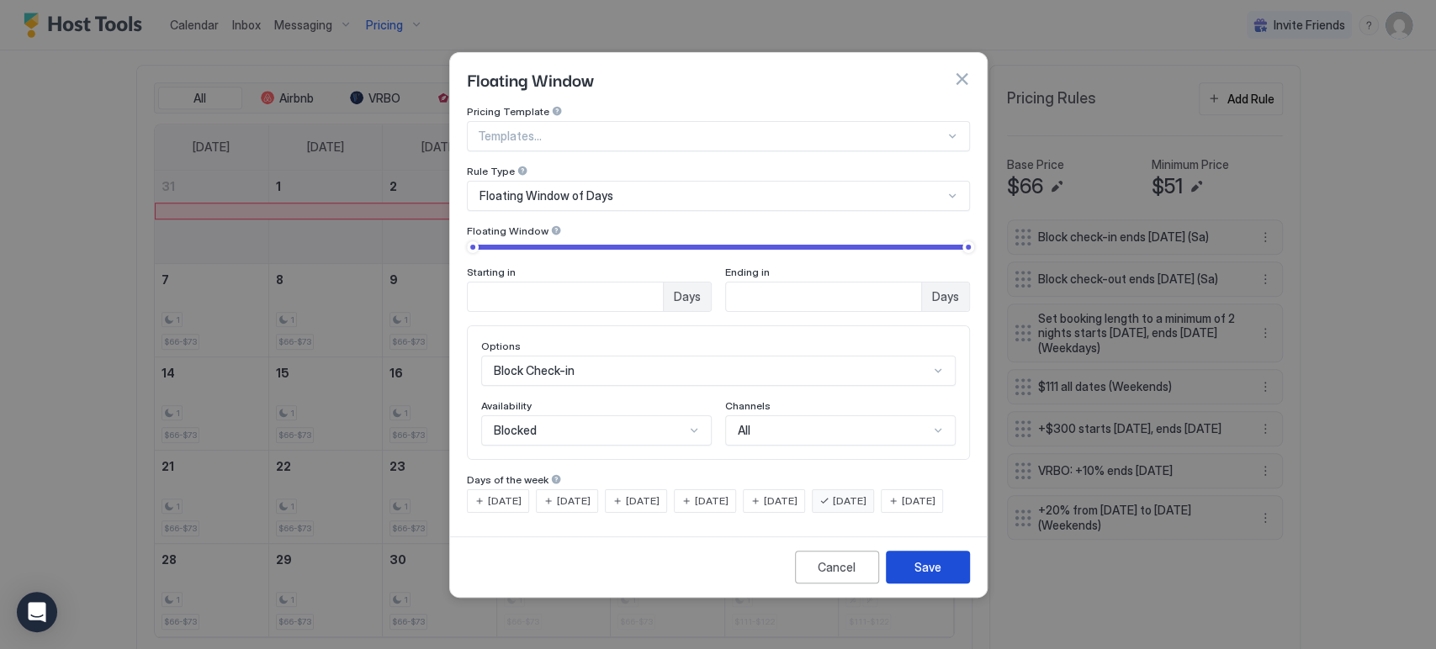
click at [911, 574] on button "Save" at bounding box center [928, 567] width 84 height 33
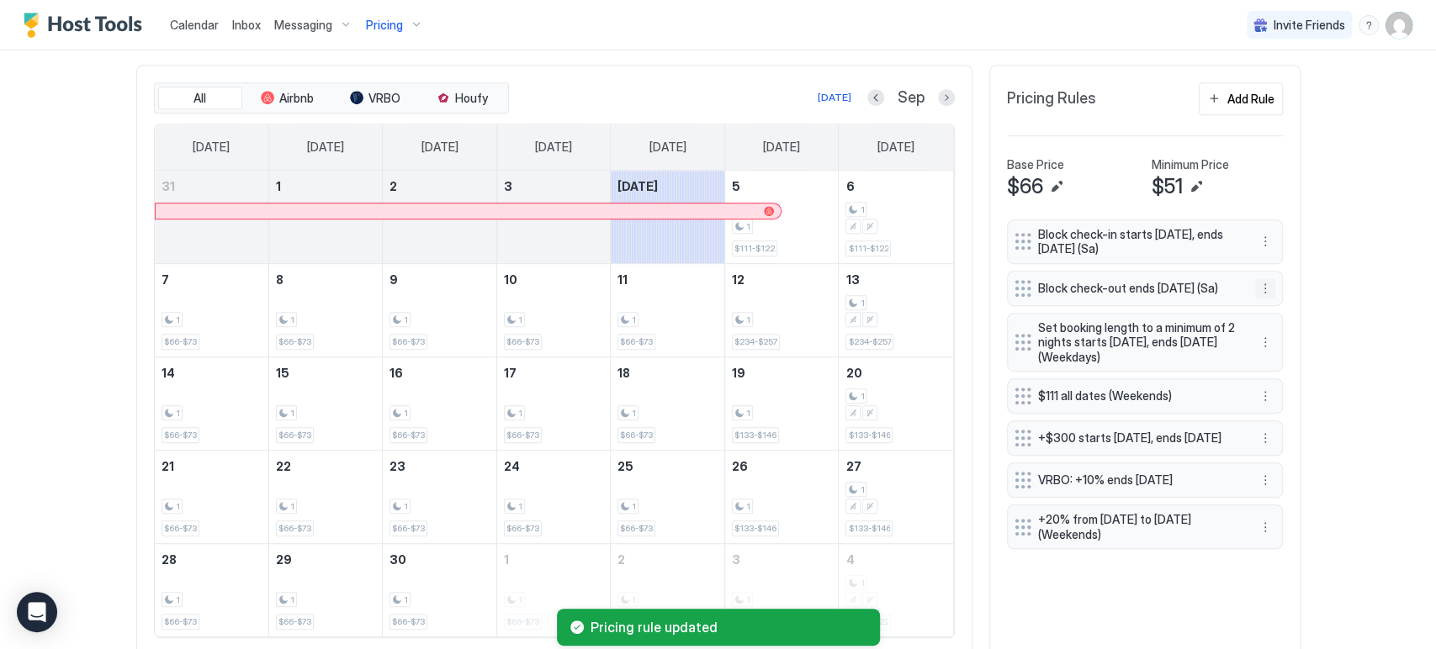
click at [1258, 288] on button "More options" at bounding box center [1265, 288] width 20 height 20
click at [1257, 301] on div "Edit" at bounding box center [1279, 310] width 63 height 27
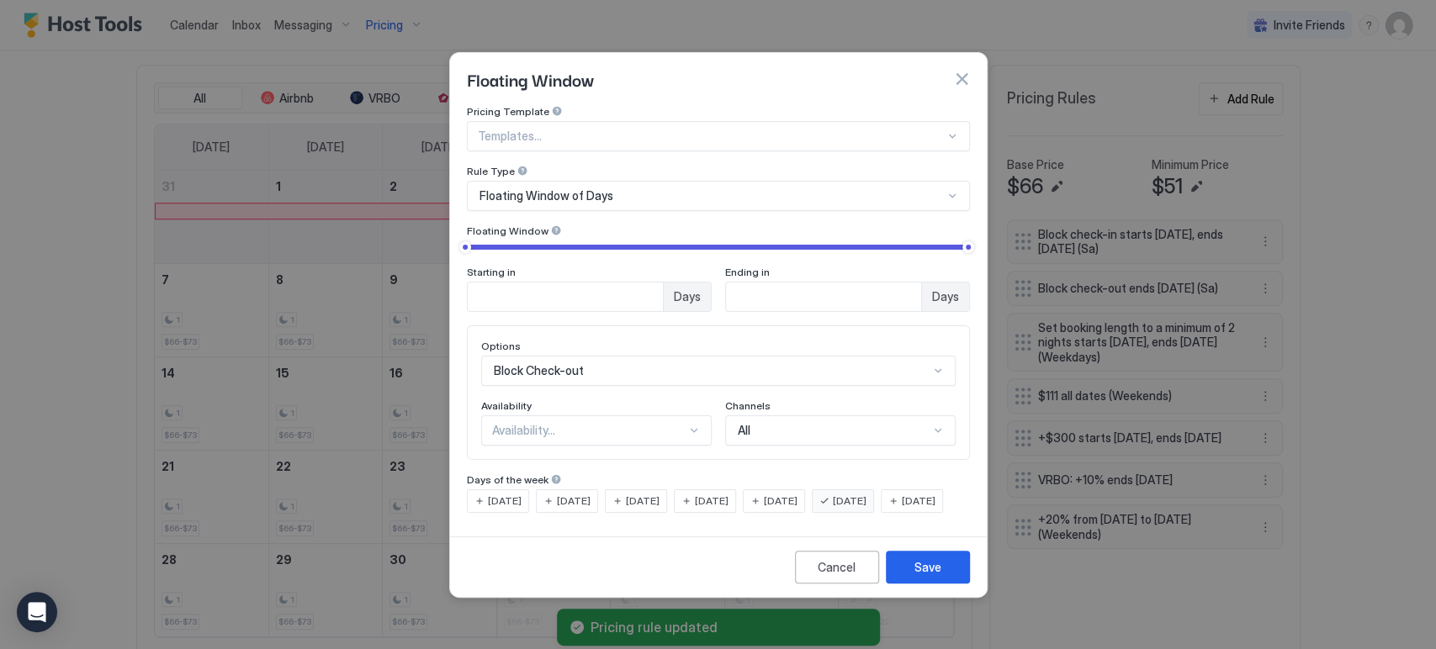
click at [685, 423] on div "Availability..." at bounding box center [589, 430] width 194 height 15
click at [643, 496] on div "Blocked" at bounding box center [597, 502] width 209 height 13
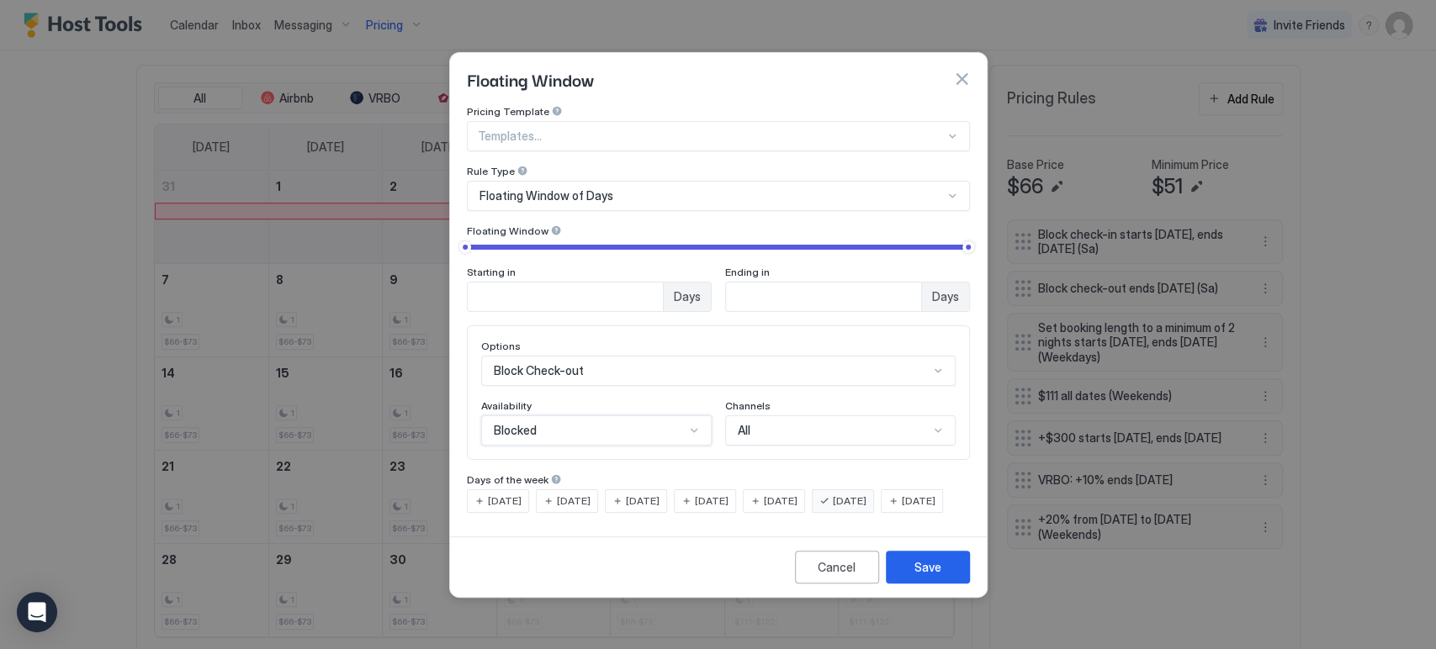
click at [646, 283] on input "*" at bounding box center [565, 297] width 195 height 29
type input "*"
click at [646, 283] on input "*" at bounding box center [565, 297] width 195 height 29
click at [913, 582] on button "Save" at bounding box center [928, 567] width 84 height 33
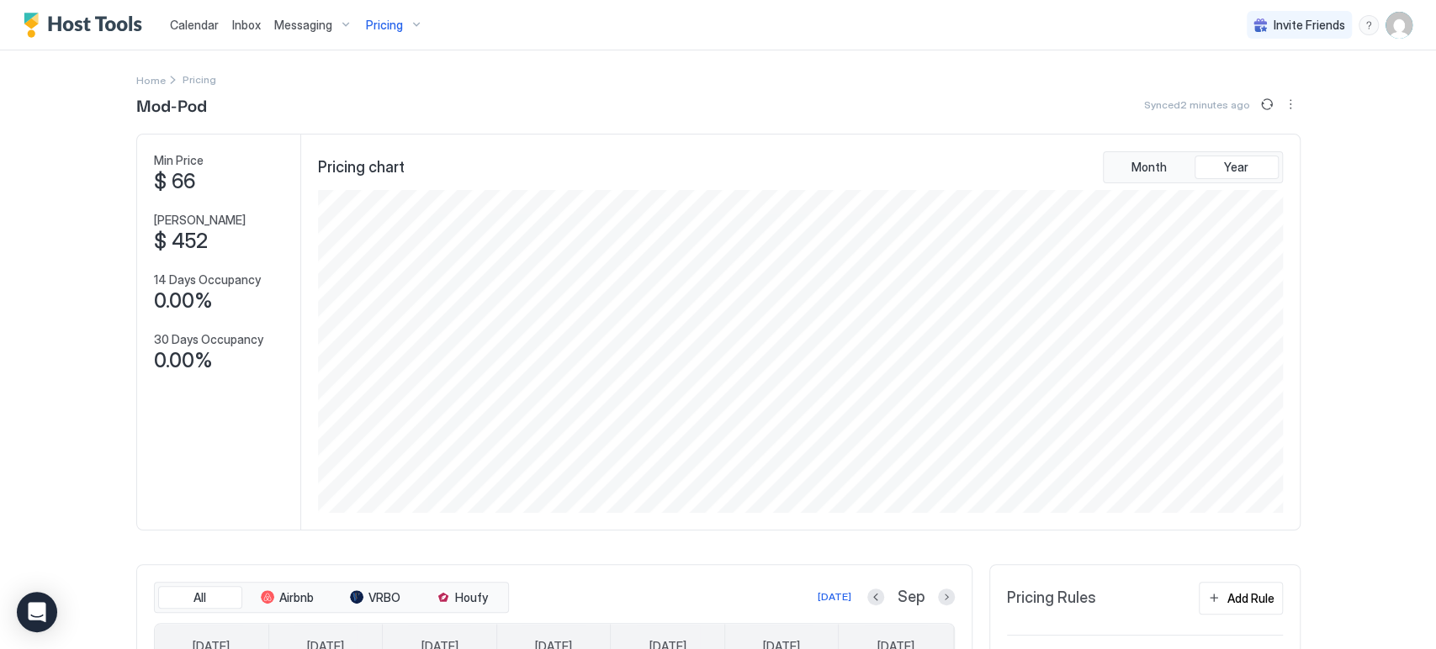
scroll to position [551, 0]
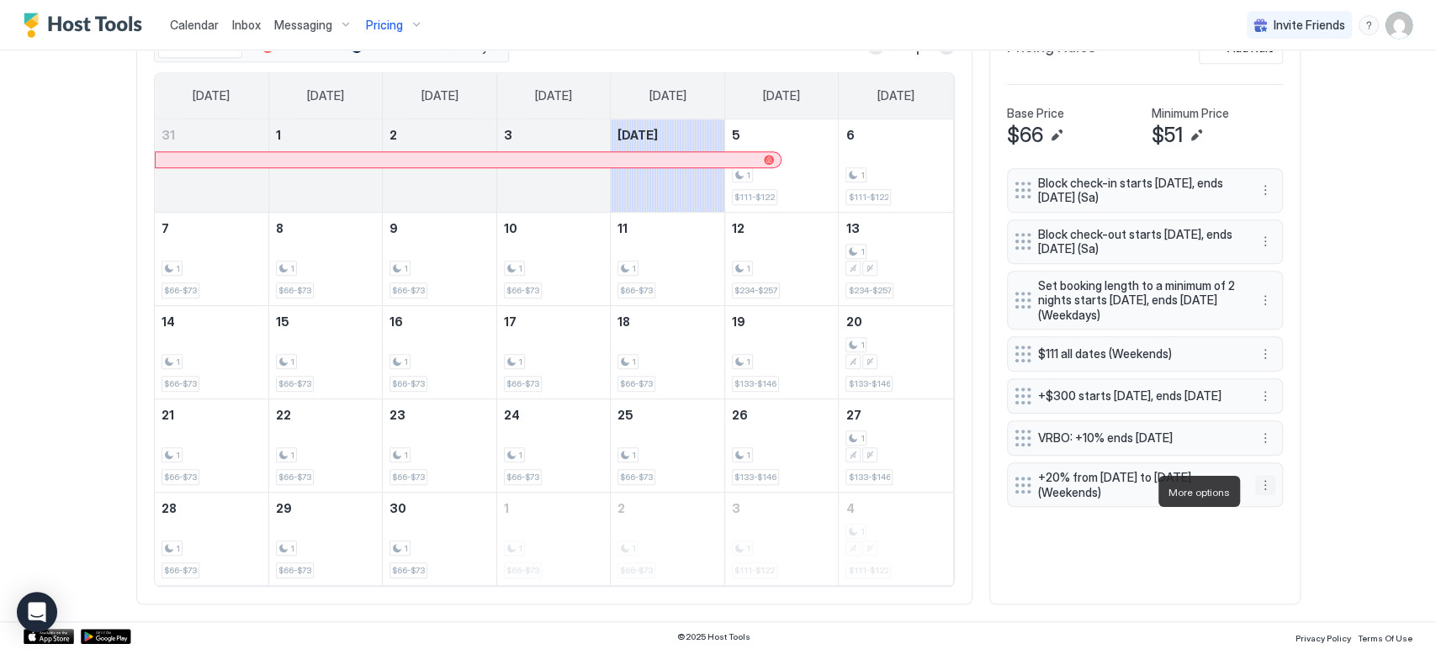
click at [1259, 485] on button "More options" at bounding box center [1265, 485] width 20 height 20
click at [1267, 509] on div "Edit" at bounding box center [1273, 515] width 37 height 13
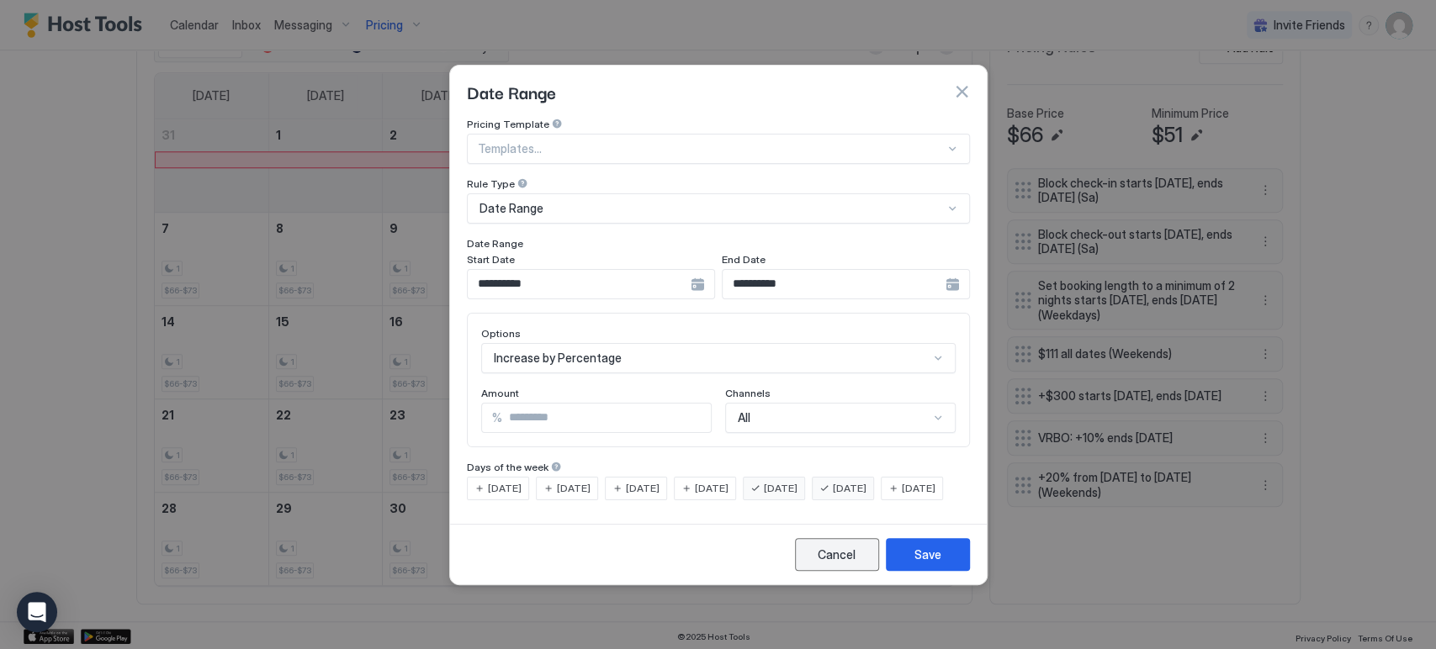
click at [831, 564] on div "Cancel" at bounding box center [837, 555] width 38 height 18
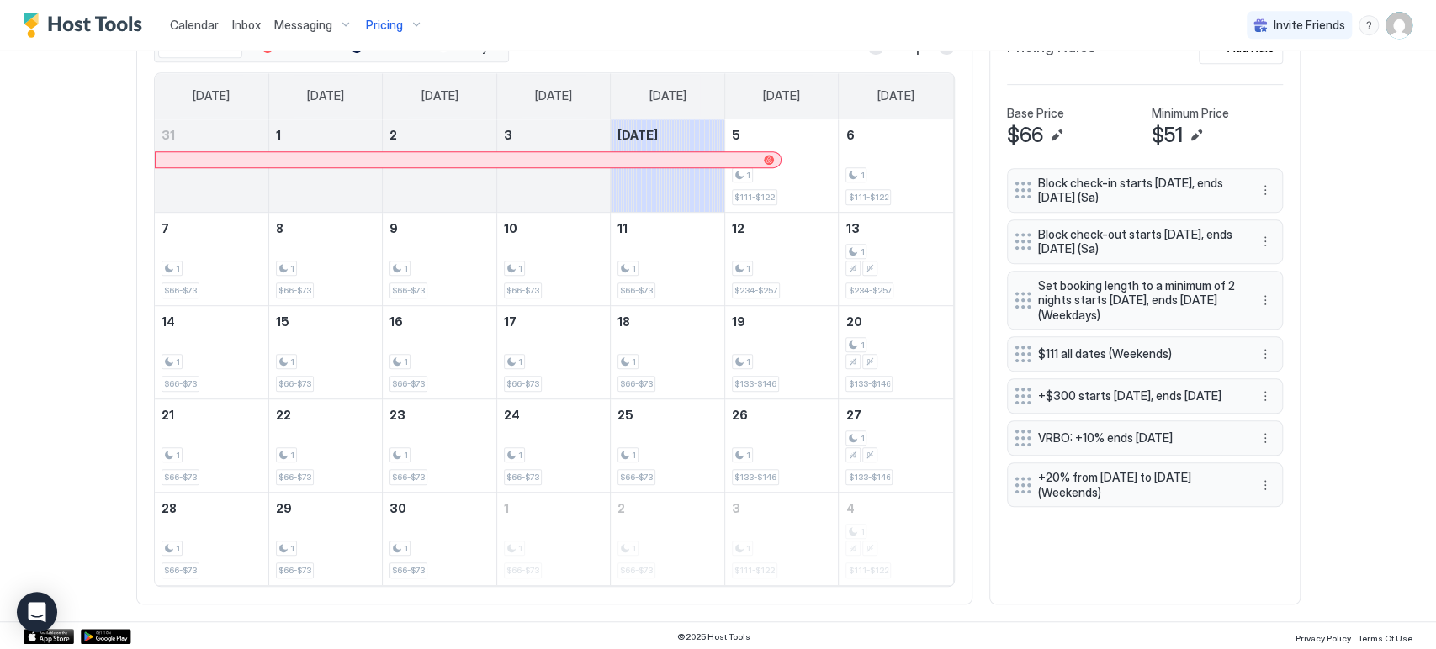
scroll to position [0, 0]
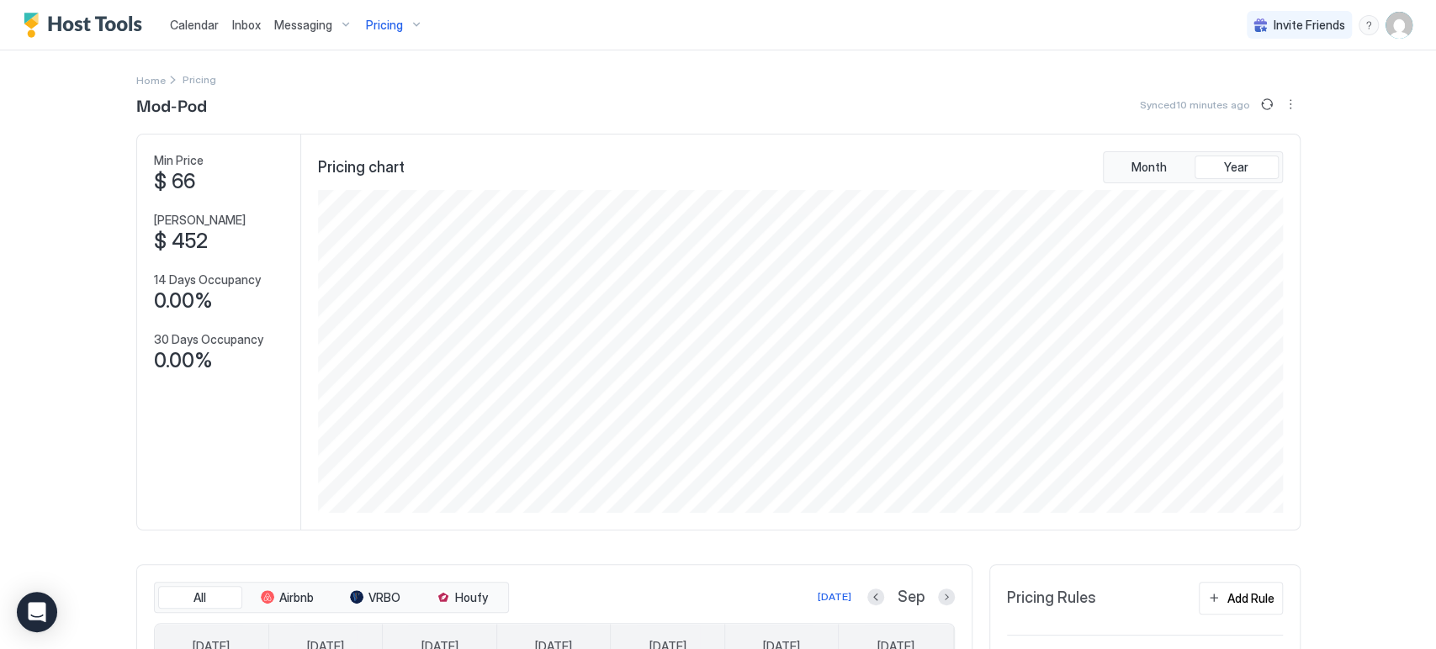
click at [180, 21] on span "Calendar" at bounding box center [194, 25] width 49 height 14
